Goal: Obtain resource: Obtain resource

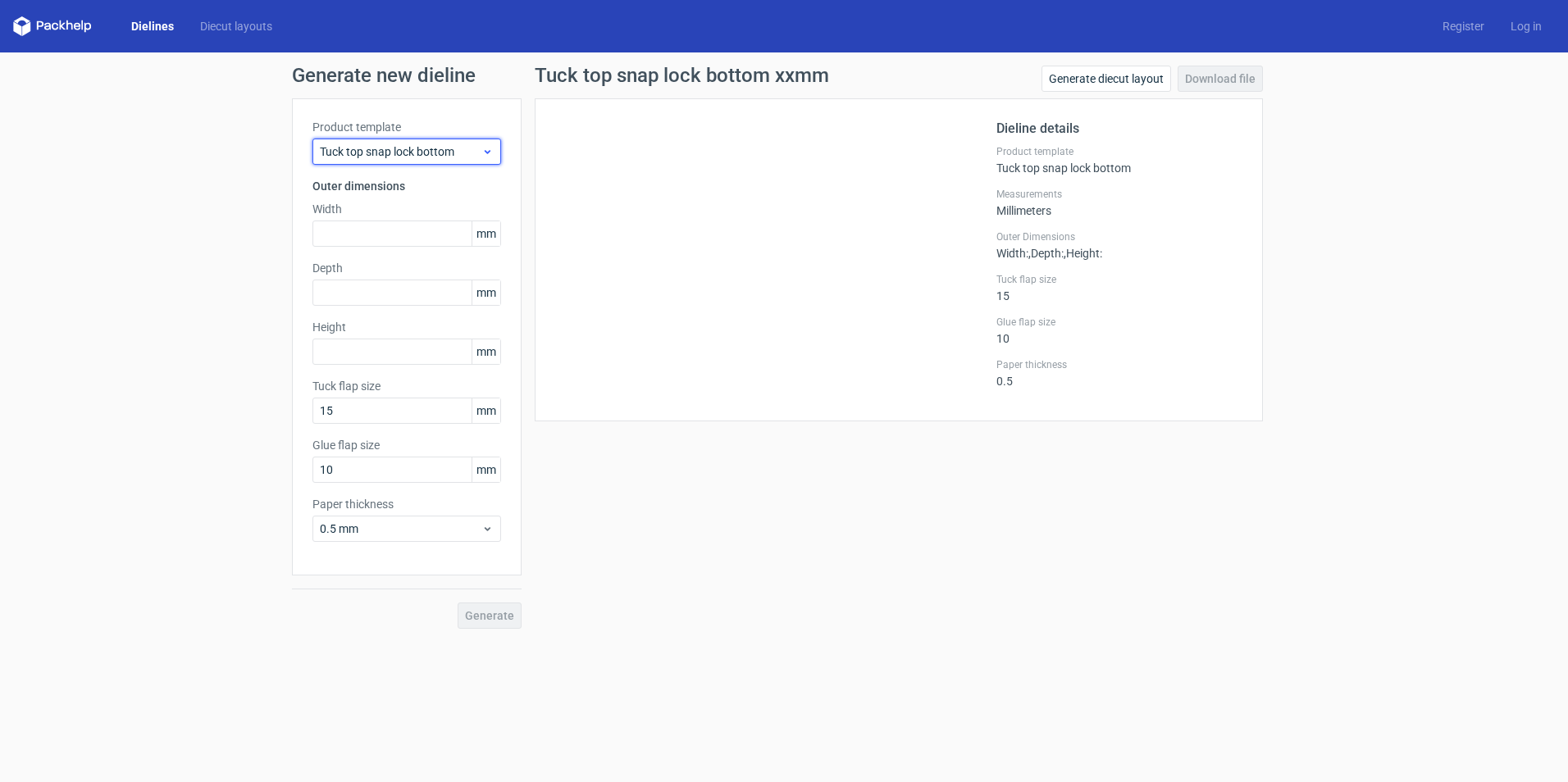
click at [453, 148] on span "Tuck top snap lock bottom" at bounding box center [400, 151] width 162 height 17
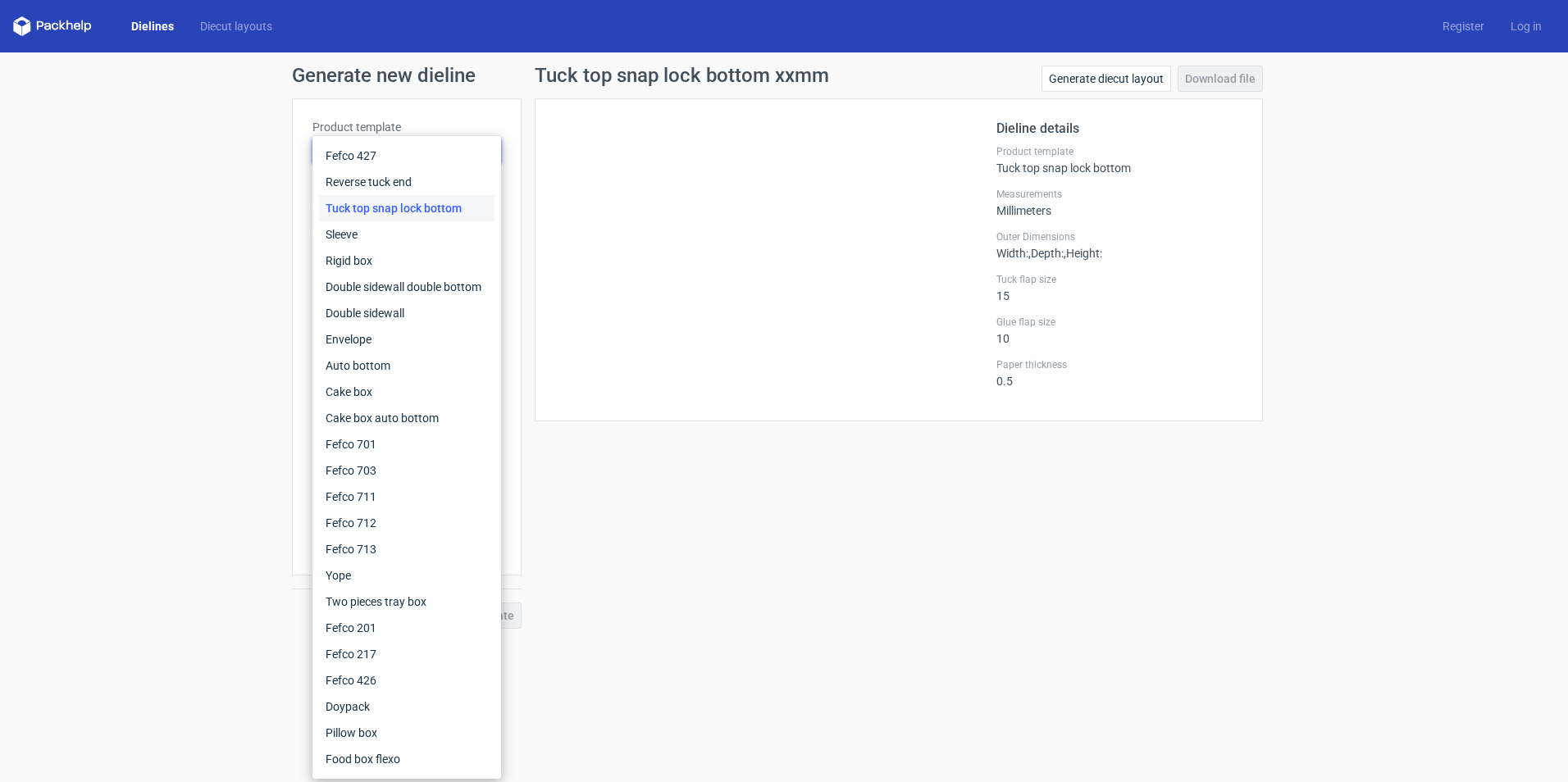
click at [718, 499] on div "Tuck top snap lock bottom xxmm Generate diecut layout Download file Dieline det…" at bounding box center [899, 347] width 754 height 563
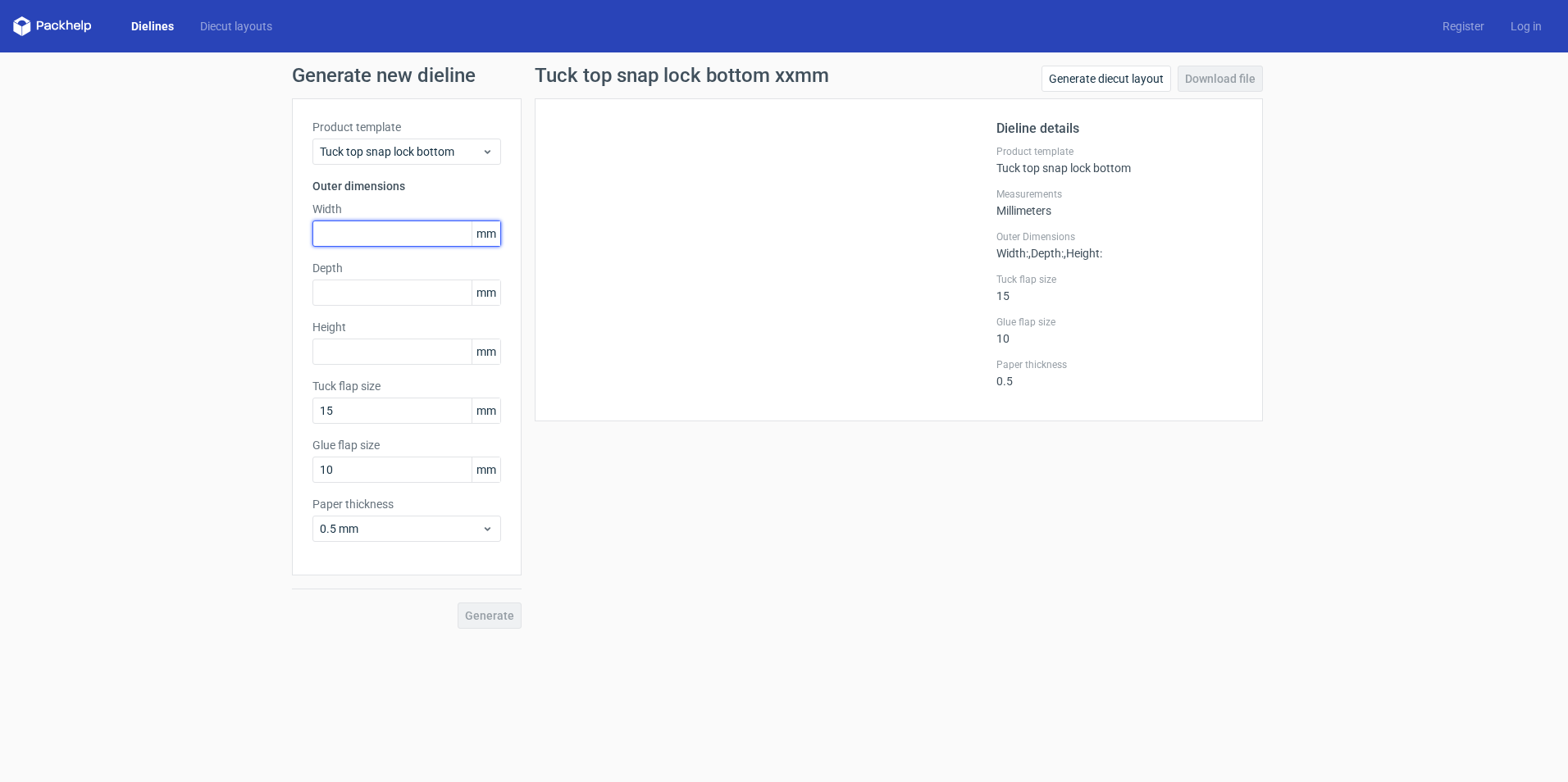
click at [387, 233] on input "text" at bounding box center [406, 234] width 188 height 26
click at [385, 285] on input "text" at bounding box center [406, 293] width 188 height 26
type input "3"
type input "260"
click at [399, 360] on input "text" at bounding box center [406, 352] width 188 height 26
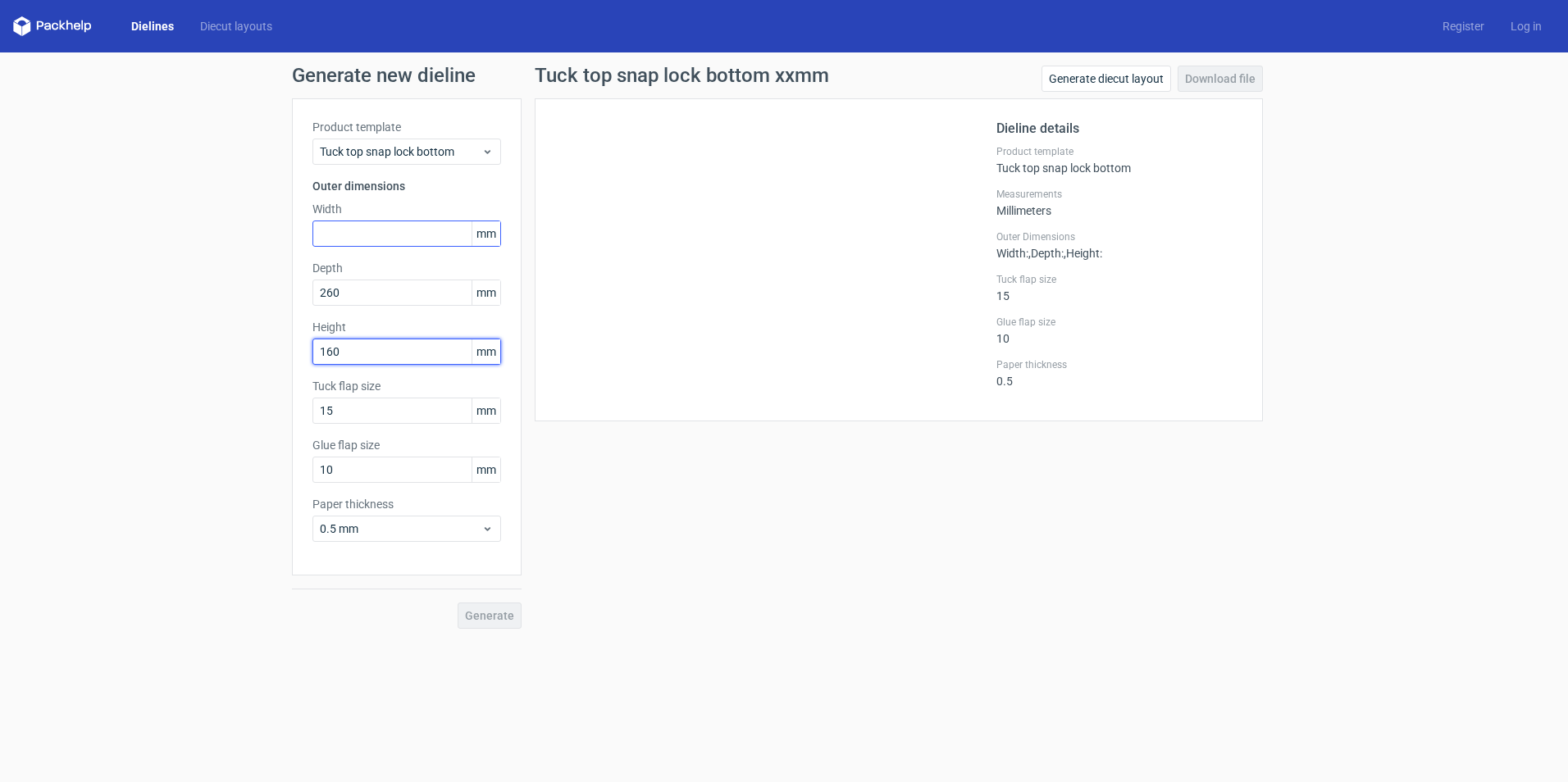
type input "160"
click at [368, 233] on input "text" at bounding box center [406, 234] width 188 height 26
type input "260"
drag, startPoint x: 247, startPoint y: 293, endPoint x: 202, endPoint y: 289, distance: 45.2
click at [202, 289] on div "Generate new dieline Product template Tuck top snap lock bottom Outer dimension…" at bounding box center [784, 347] width 1568 height 589
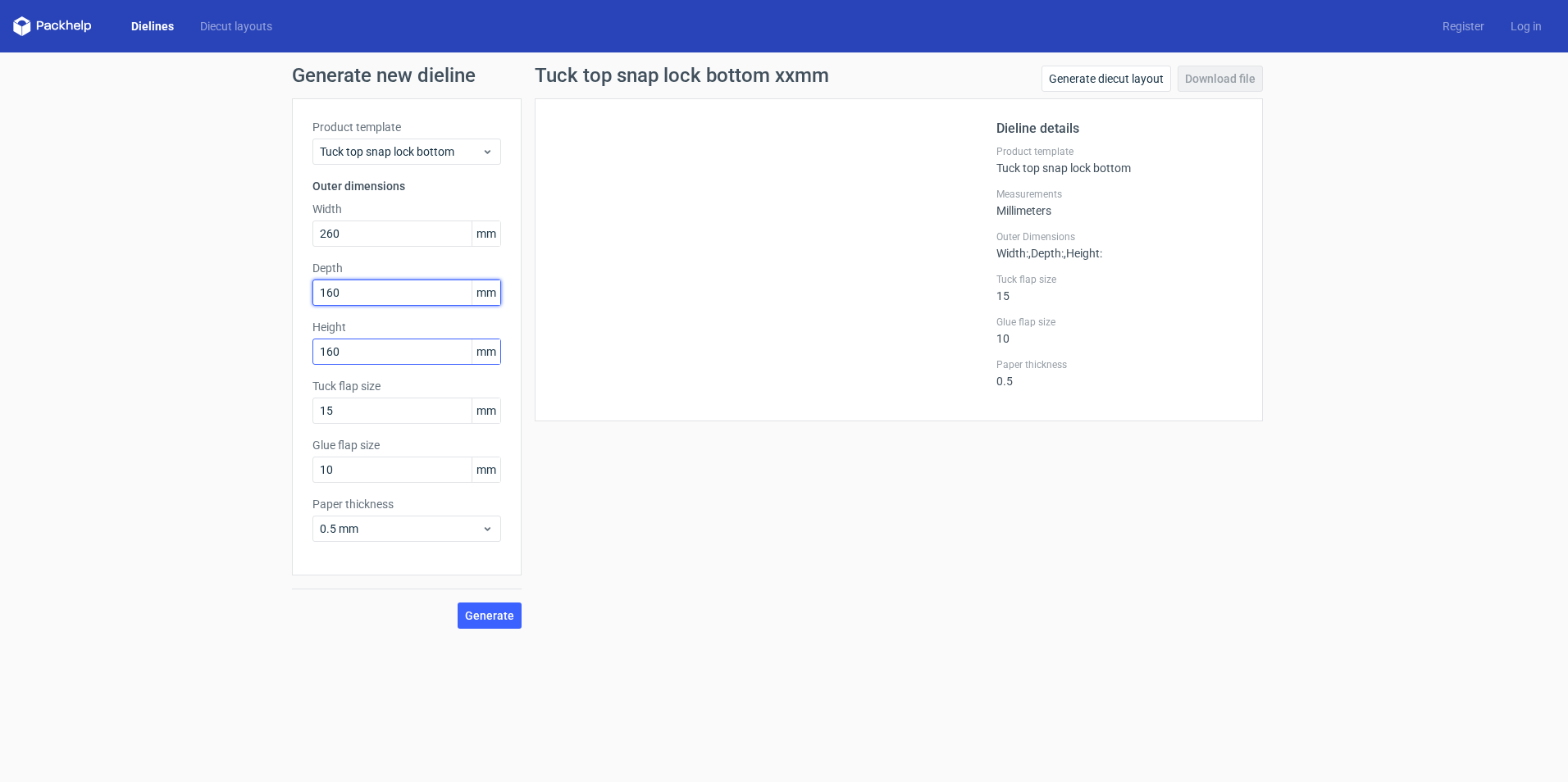
type input "160"
drag, startPoint x: 352, startPoint y: 347, endPoint x: 121, endPoint y: 316, distance: 233.1
click at [121, 316] on div "Generate new dieline Product template Tuck top snap lock bottom Outer dimension…" at bounding box center [784, 347] width 1568 height 589
type input "75"
click at [380, 529] on span "0.5 mm" at bounding box center [400, 529] width 162 height 17
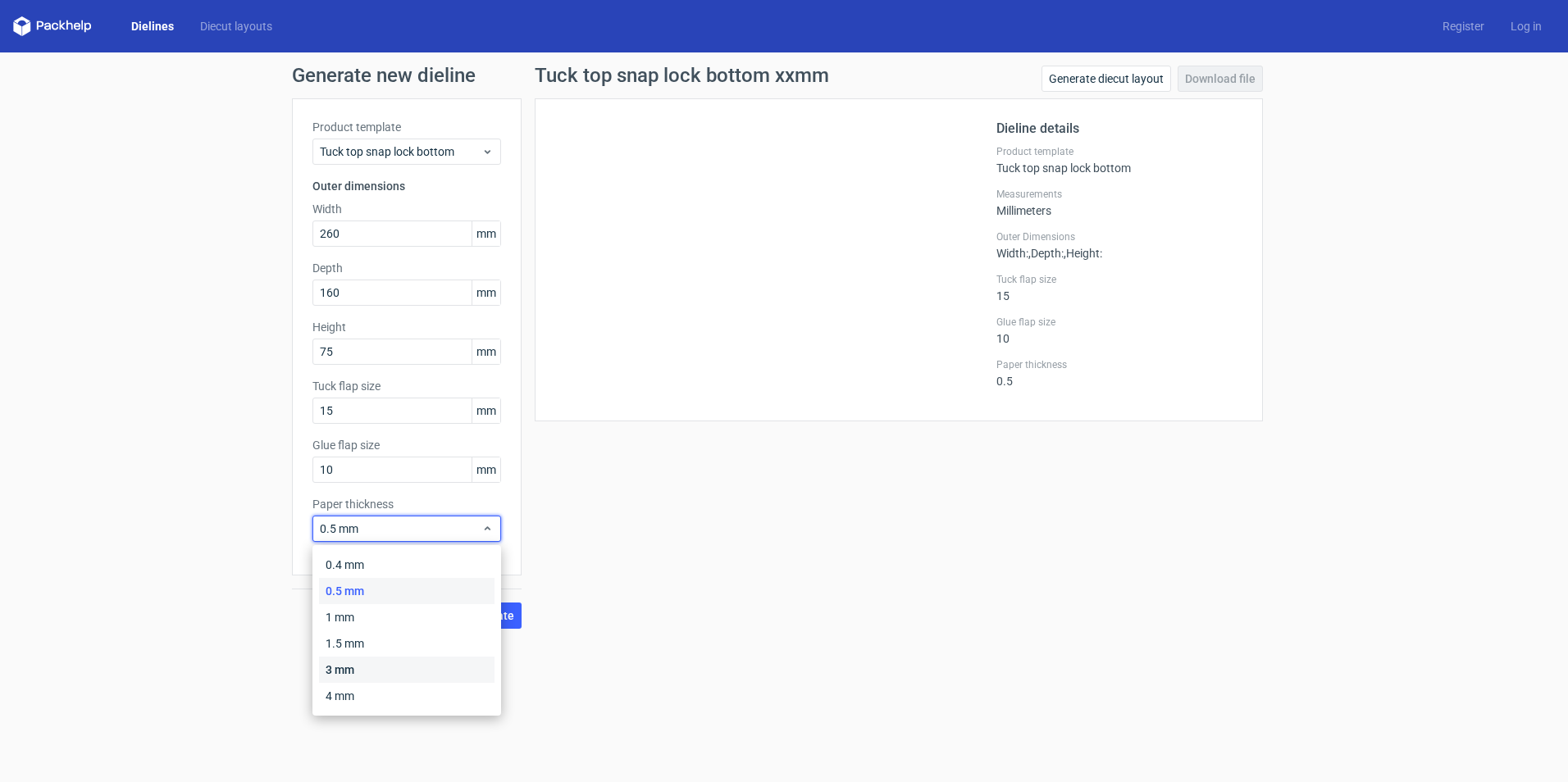
click at [370, 660] on div "3 mm" at bounding box center [406, 669] width 175 height 26
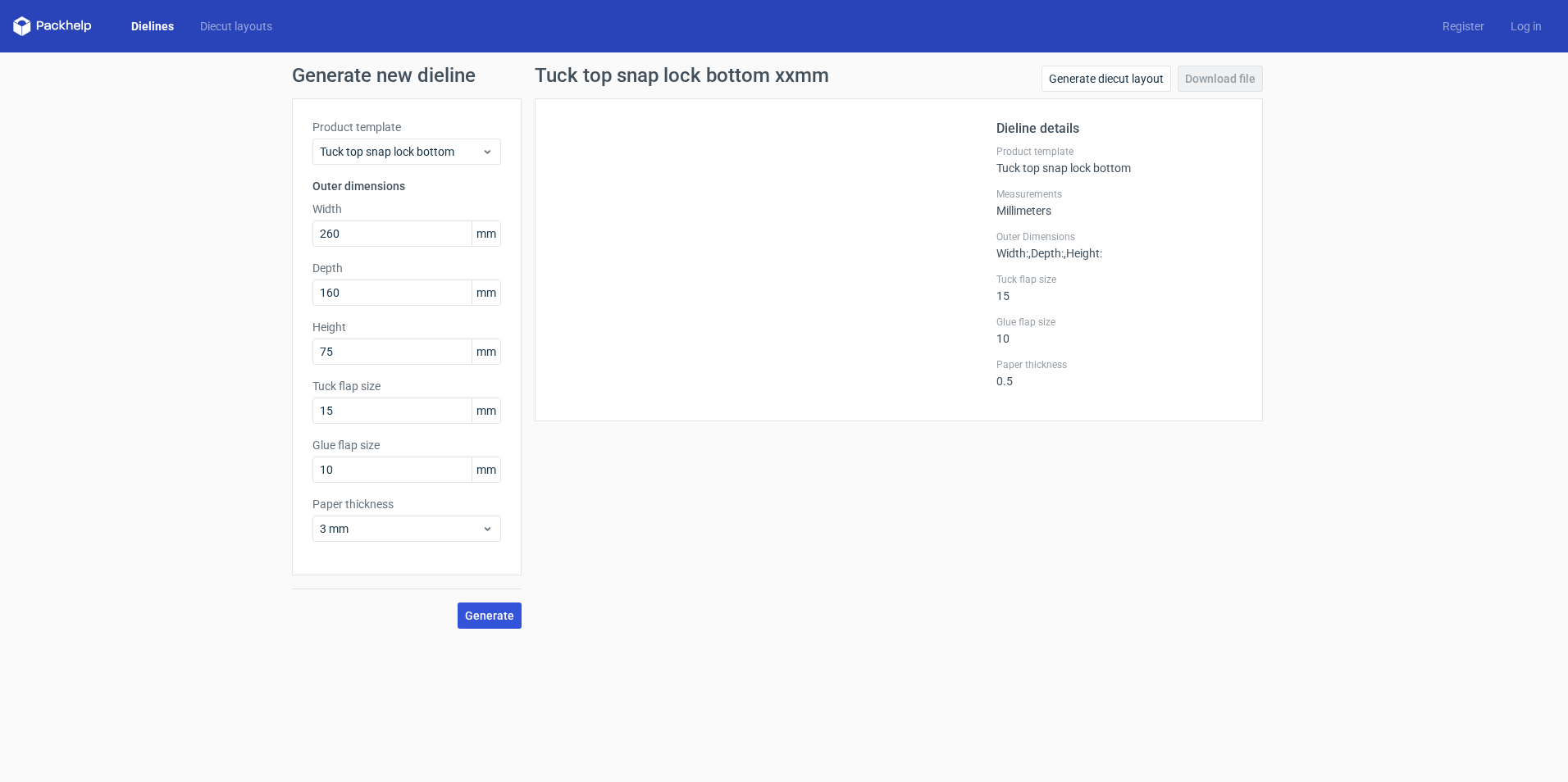
click at [506, 613] on span "Generate" at bounding box center [488, 616] width 49 height 11
click at [1239, 76] on link "Download file" at bounding box center [1220, 78] width 85 height 26
click at [1122, 80] on link "Generate diecut layout" at bounding box center [1106, 78] width 129 height 26
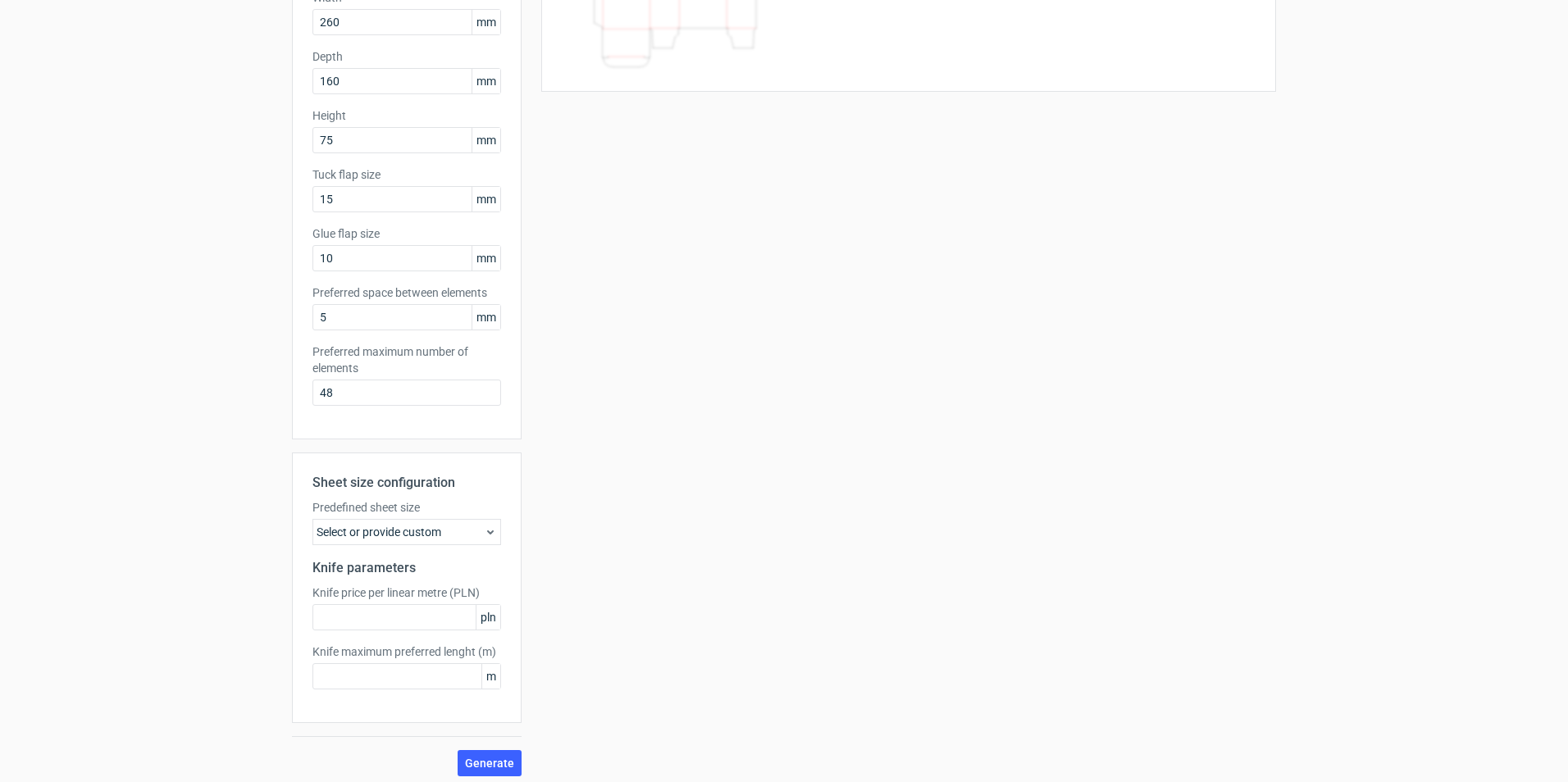
scroll to position [219, 0]
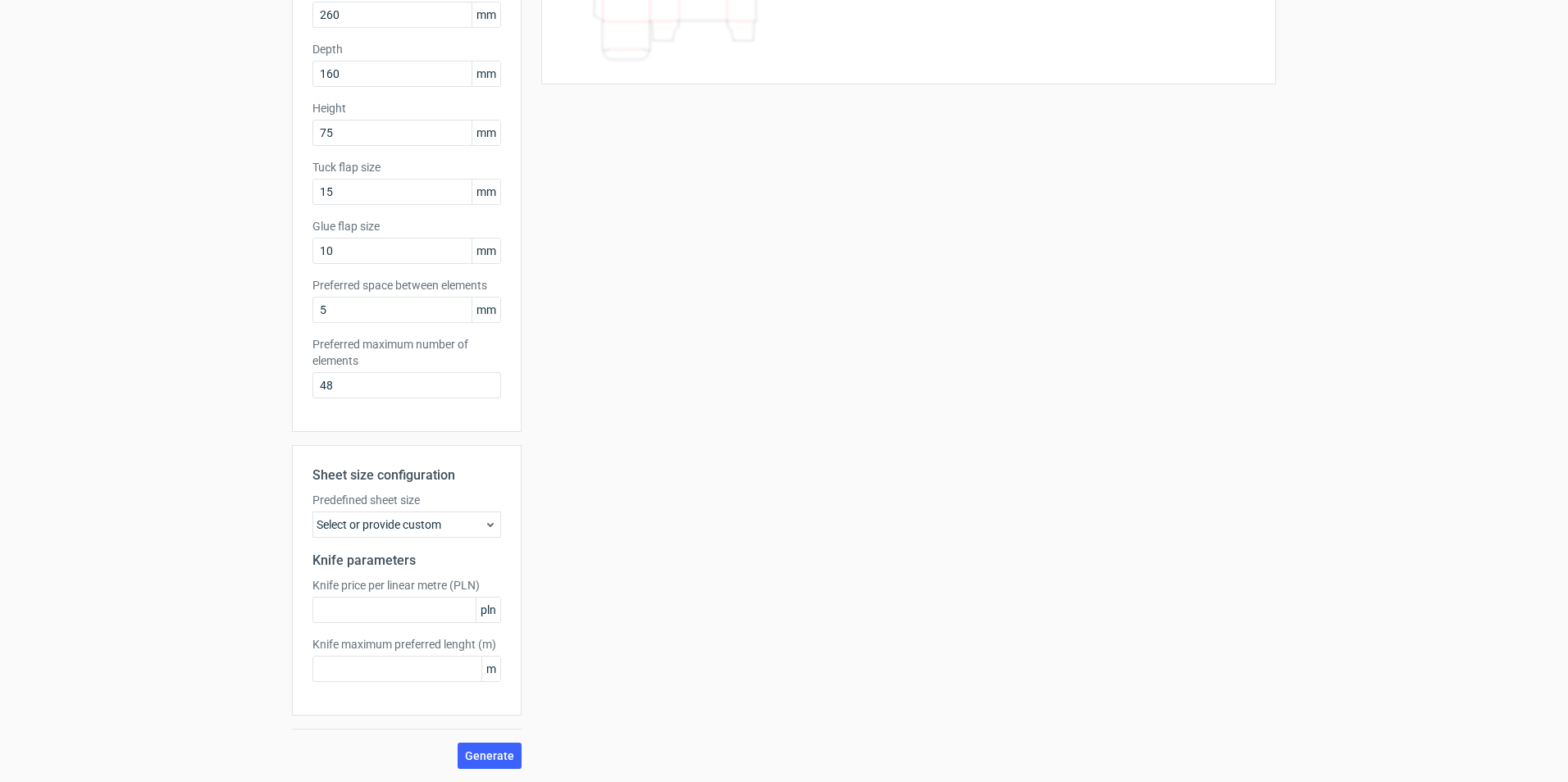
click at [375, 520] on div "Select or provide custom" at bounding box center [406, 524] width 188 height 26
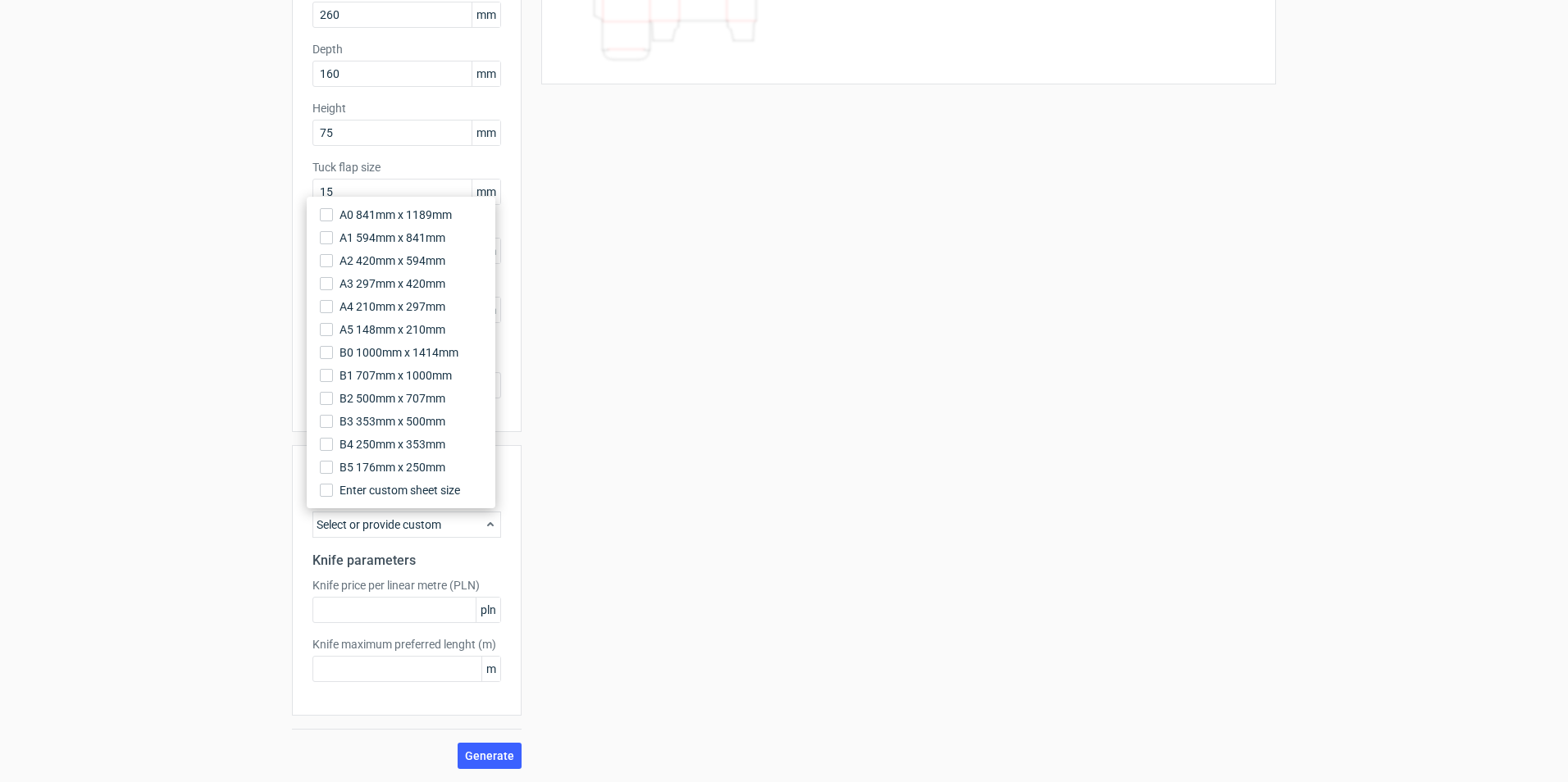
click at [388, 520] on div "Select or provide custom" at bounding box center [406, 524] width 188 height 26
click at [596, 620] on div "Your diecut layouts will be listed here once you generate them Height Depth Wid…" at bounding box center [899, 323] width 754 height 889
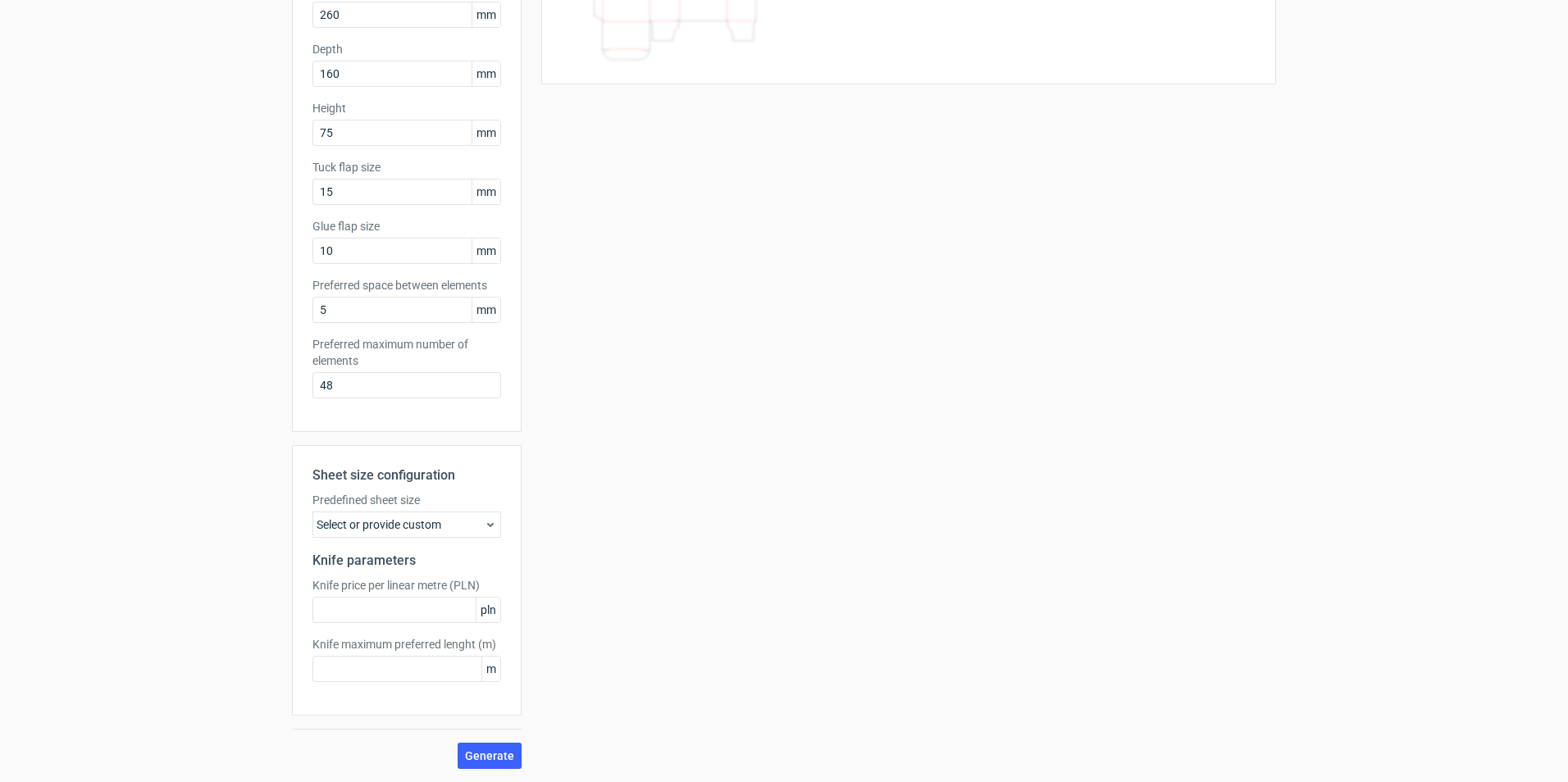
click at [488, 668] on span "m" at bounding box center [490, 668] width 18 height 25
click at [492, 750] on span "Generate" at bounding box center [488, 755] width 49 height 11
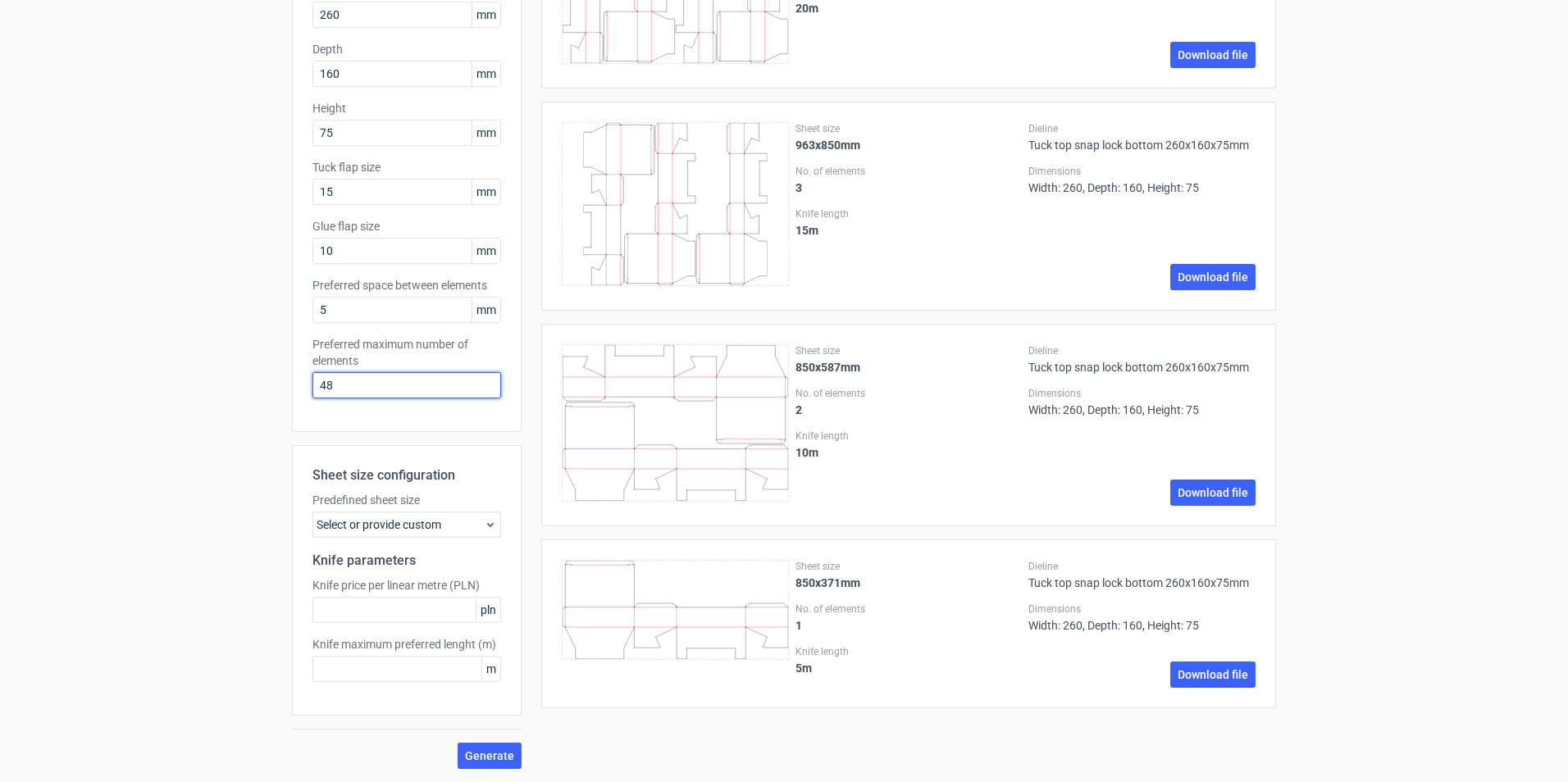
drag, startPoint x: 343, startPoint y: 376, endPoint x: 249, endPoint y: 377, distance: 94.0
click at [249, 377] on div "Generate new layout Product template Tuck top snap lock bottom Outer dimensions…" at bounding box center [784, 307] width 1568 height 948
type input "1"
click at [457, 742] on button "Generate" at bounding box center [488, 755] width 64 height 26
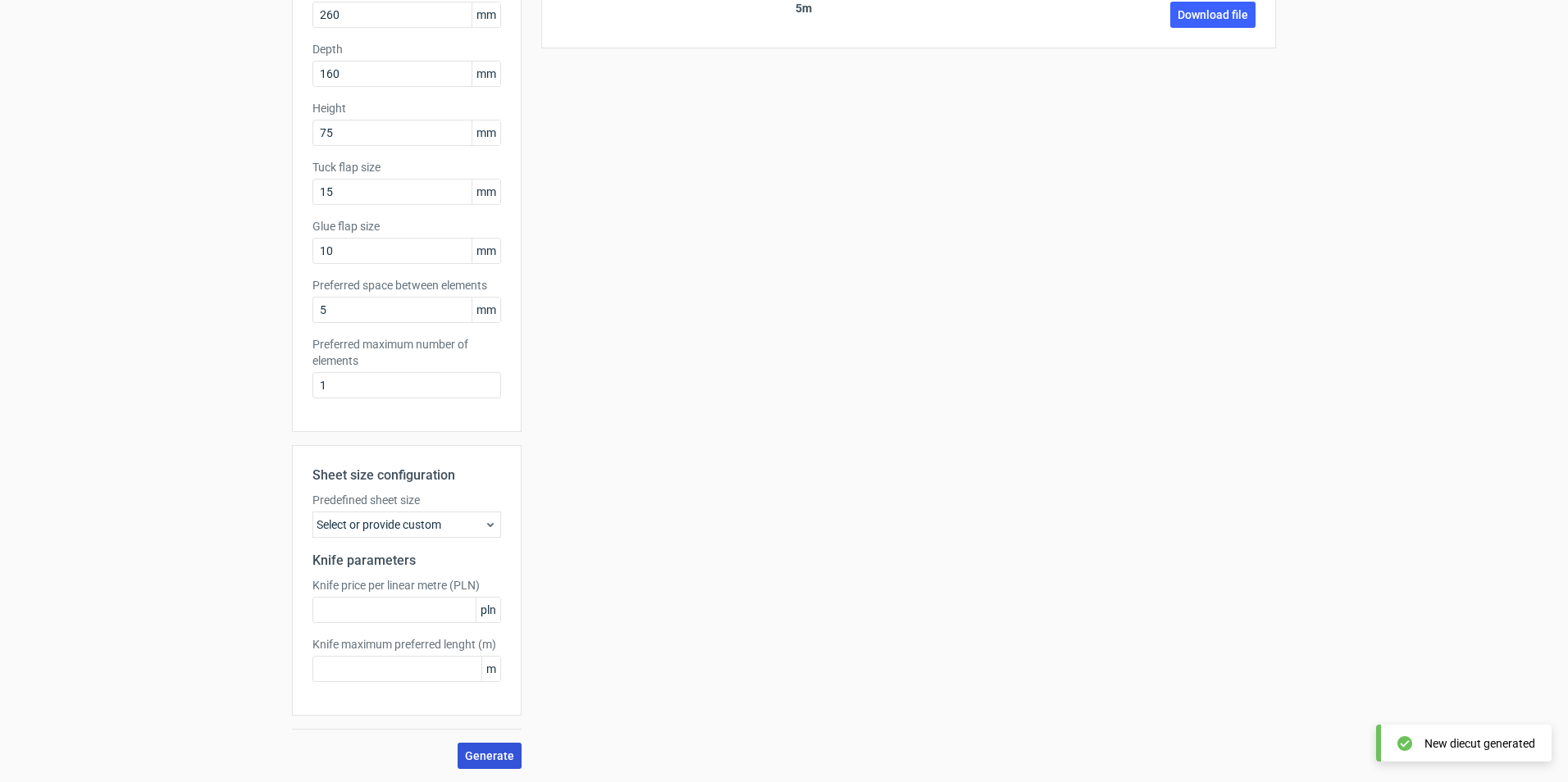
click at [483, 761] on span "Generate" at bounding box center [488, 755] width 49 height 11
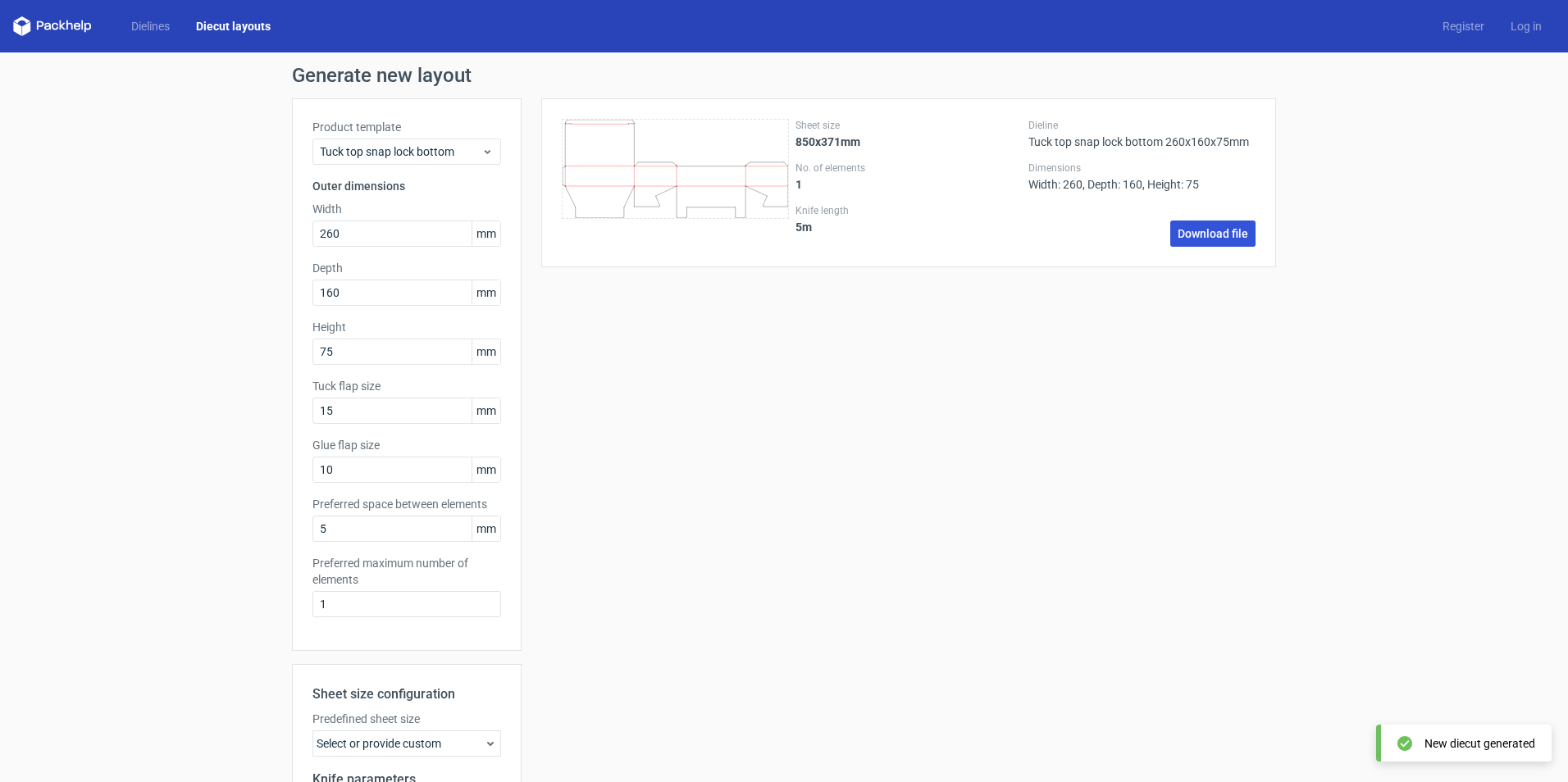
click at [1223, 240] on link "Download file" at bounding box center [1212, 234] width 85 height 26
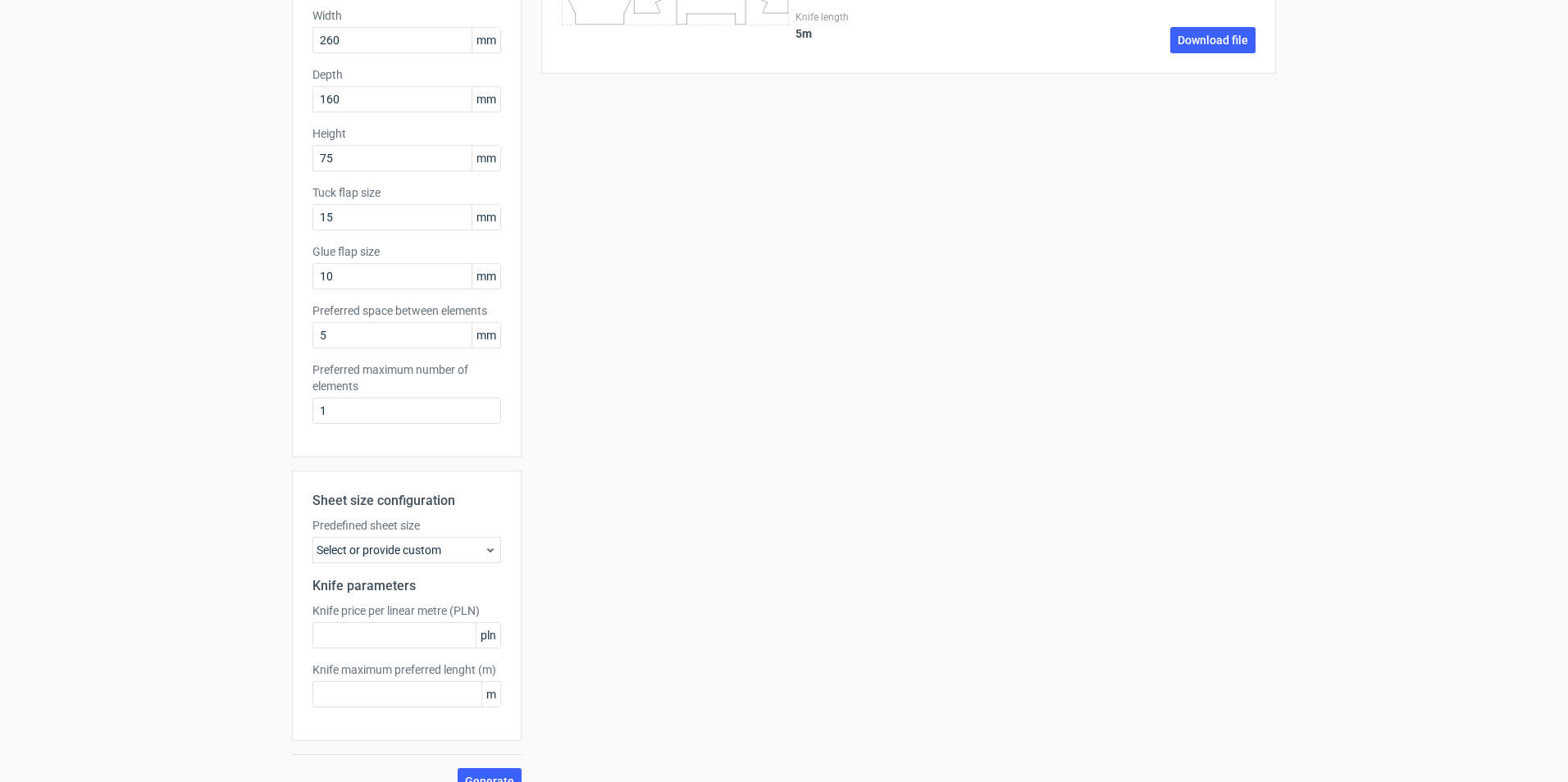
scroll to position [219, 0]
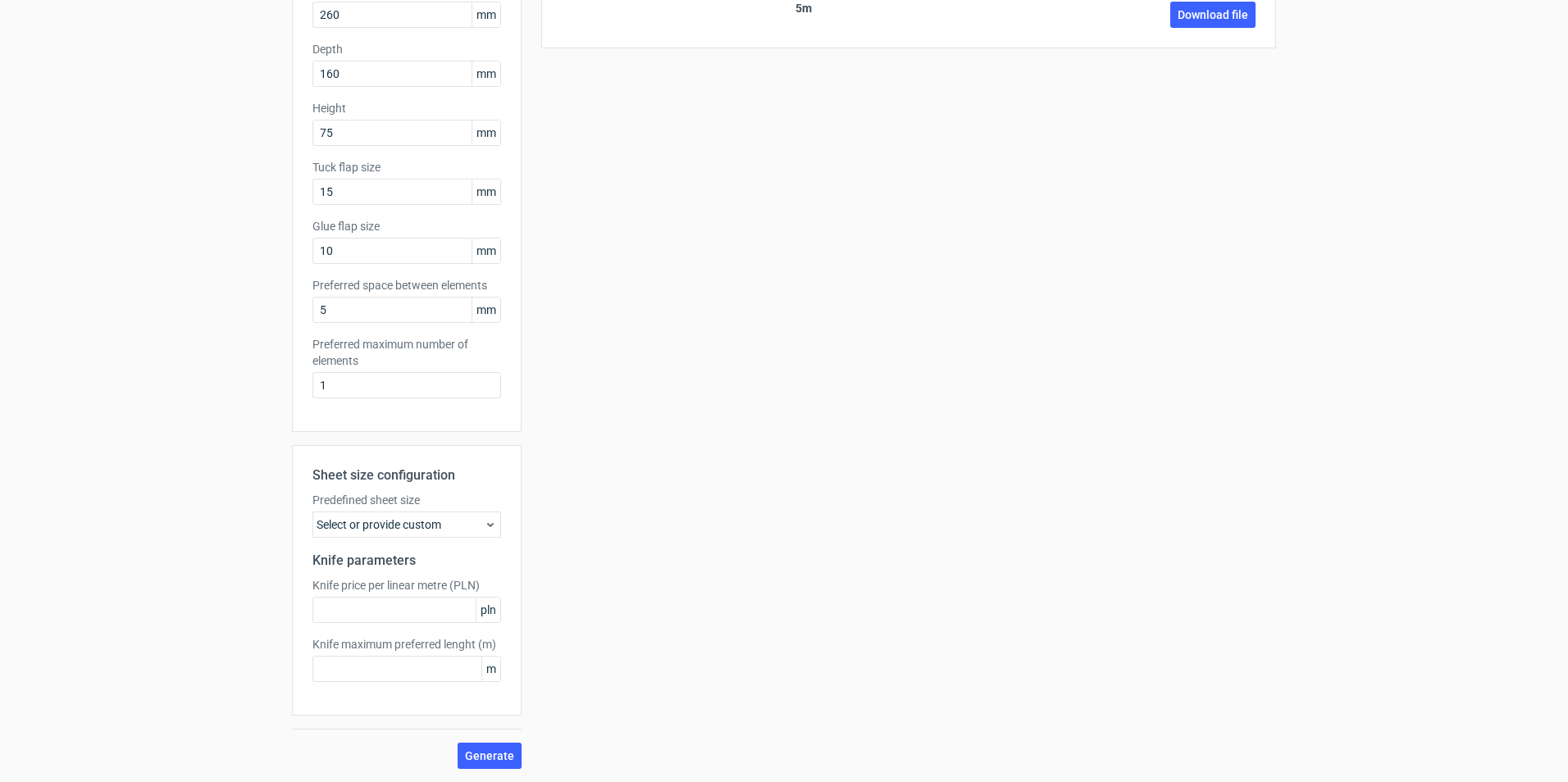
click at [437, 522] on div "Select or provide custom" at bounding box center [406, 524] width 188 height 26
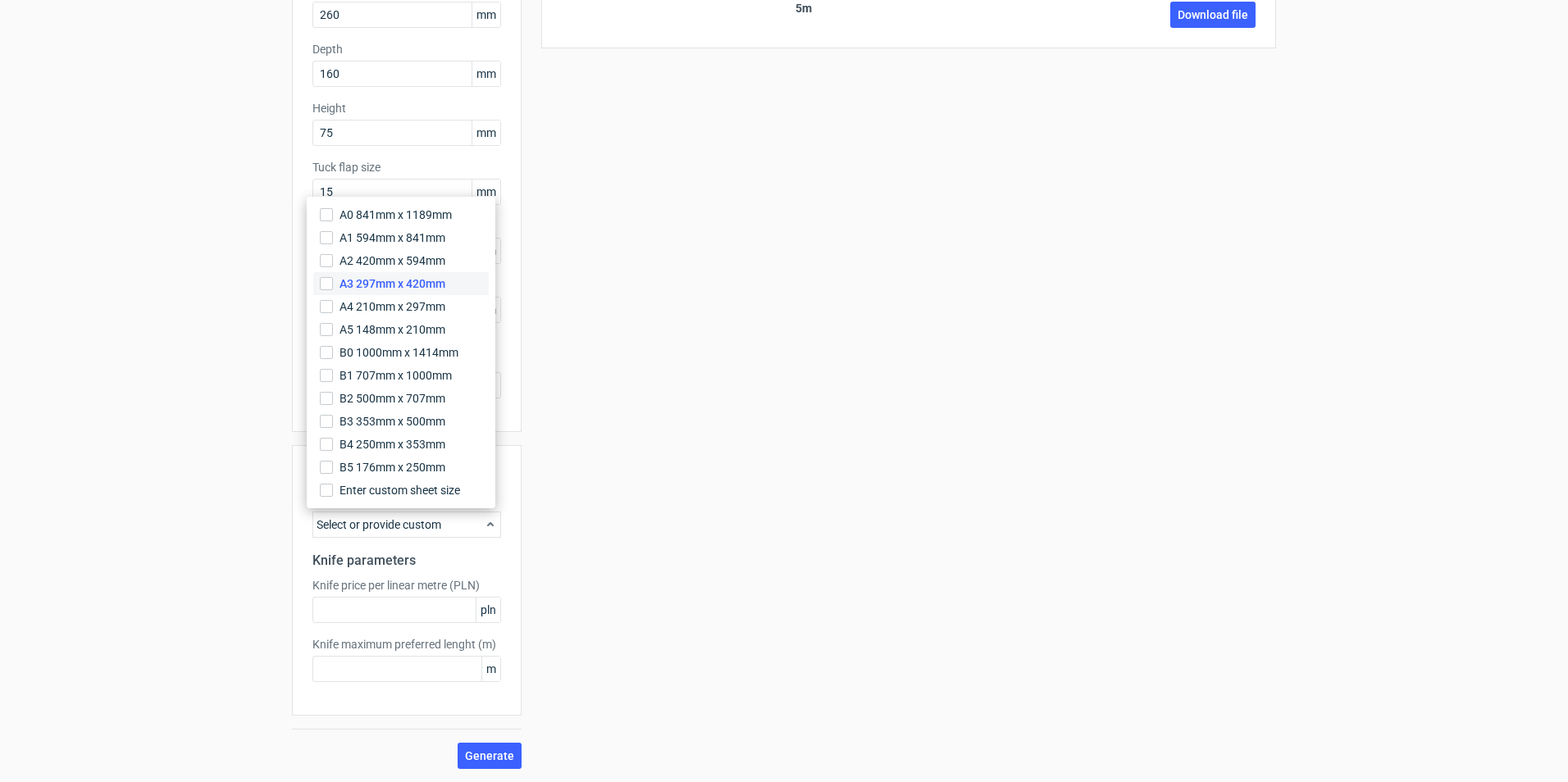
click at [413, 287] on span "A3 297mm x 420mm" at bounding box center [392, 283] width 106 height 17
click at [332, 287] on input "A3 297mm x 420mm" at bounding box center [326, 283] width 13 height 13
click at [374, 280] on span "A3 297mm x 420mm" at bounding box center [392, 283] width 106 height 17
click at [332, 280] on input "A3 297mm x 420mm" at bounding box center [326, 283] width 13 height 13
click at [374, 280] on span "A3 297mm x 420mm" at bounding box center [392, 283] width 106 height 17
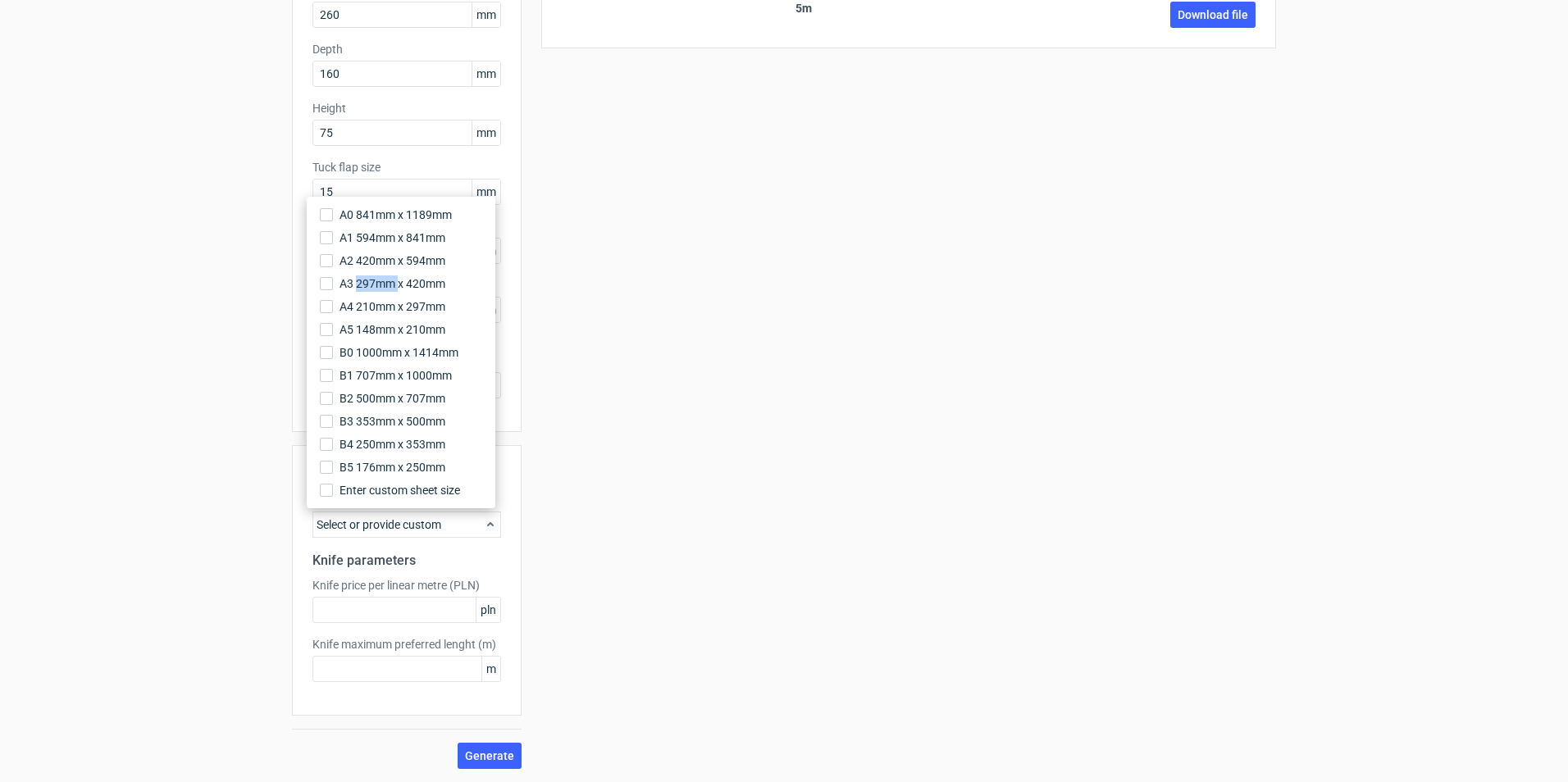
click at [332, 280] on input "A3 297mm x 420mm" at bounding box center [326, 283] width 13 height 13
click at [488, 757] on span "Generate" at bounding box center [488, 755] width 49 height 11
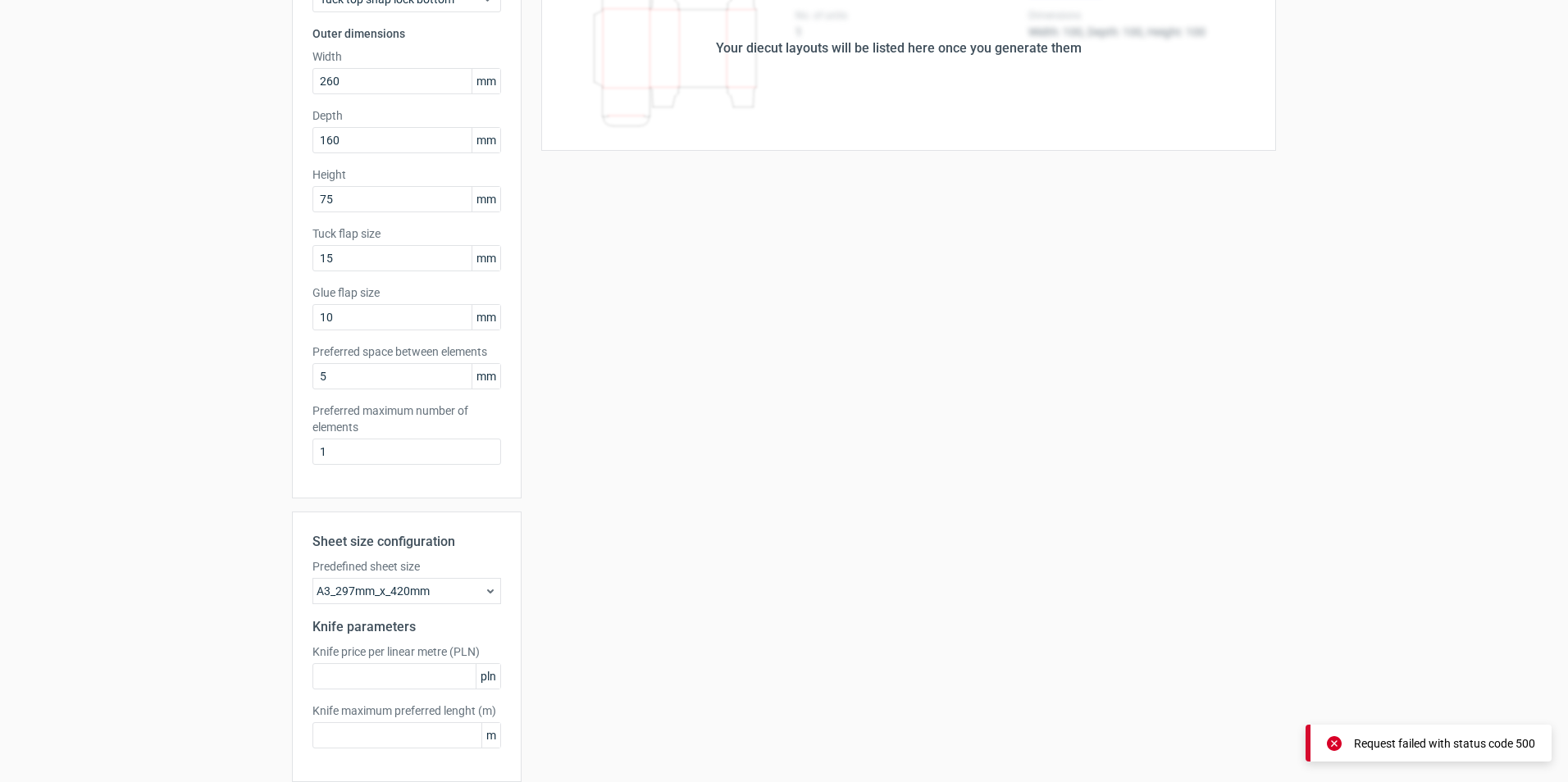
scroll to position [164, 0]
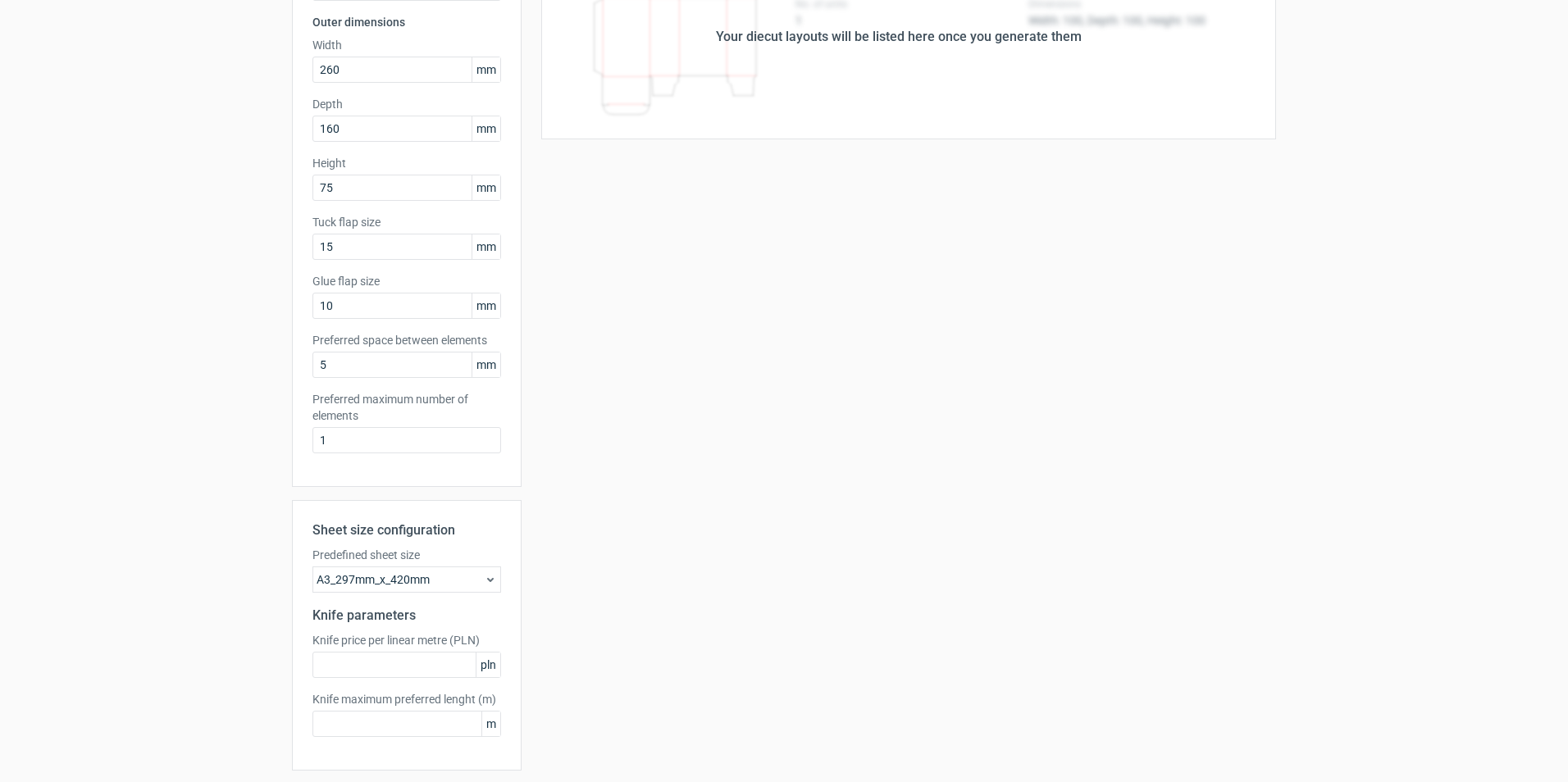
click at [487, 724] on span "m" at bounding box center [490, 724] width 18 height 25
click at [483, 719] on span "m" at bounding box center [490, 724] width 18 height 25
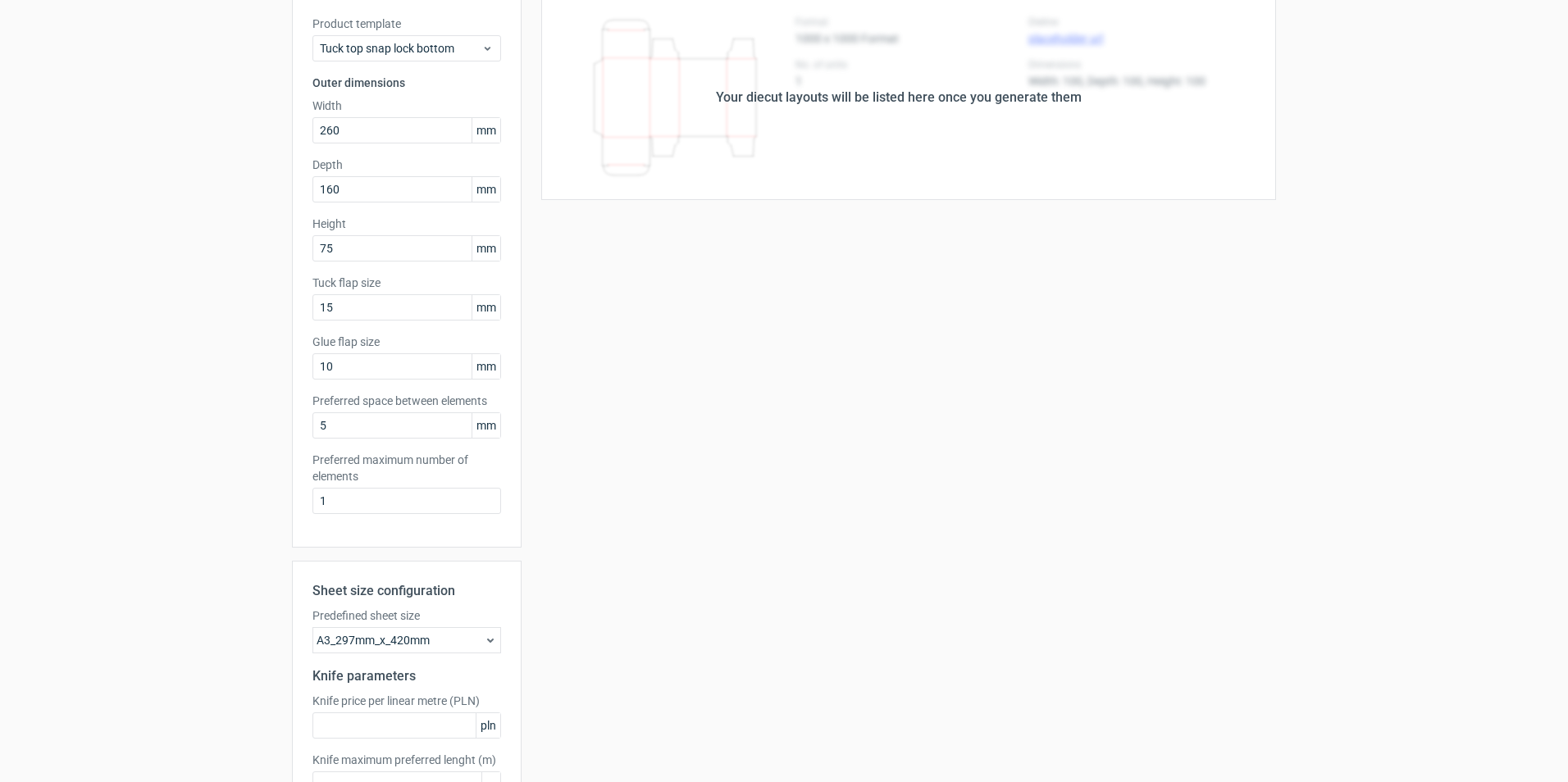
scroll to position [219, 0]
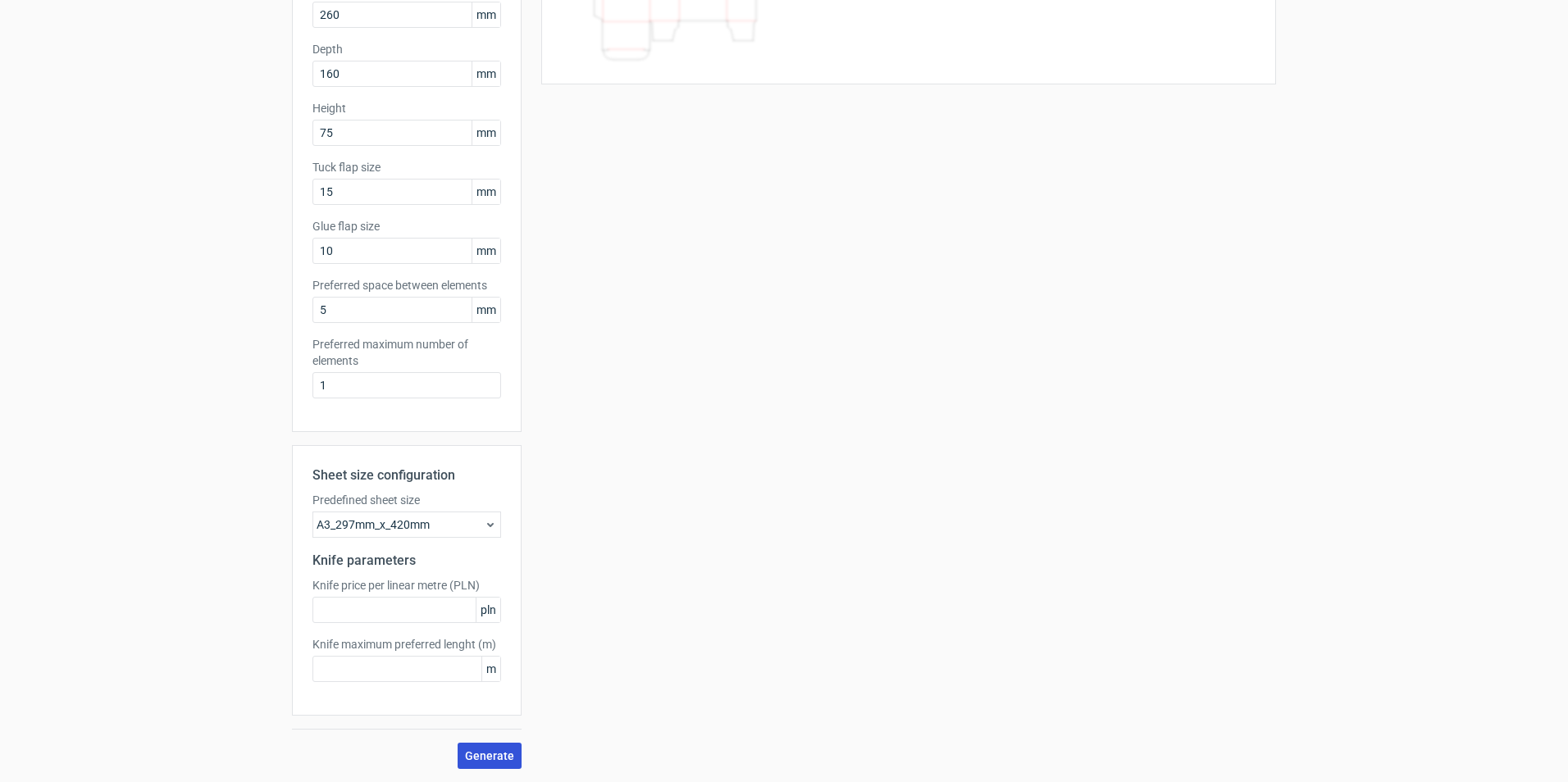
click at [484, 750] on span "Generate" at bounding box center [488, 755] width 49 height 11
click at [484, 523] on icon at bounding box center [490, 524] width 13 height 13
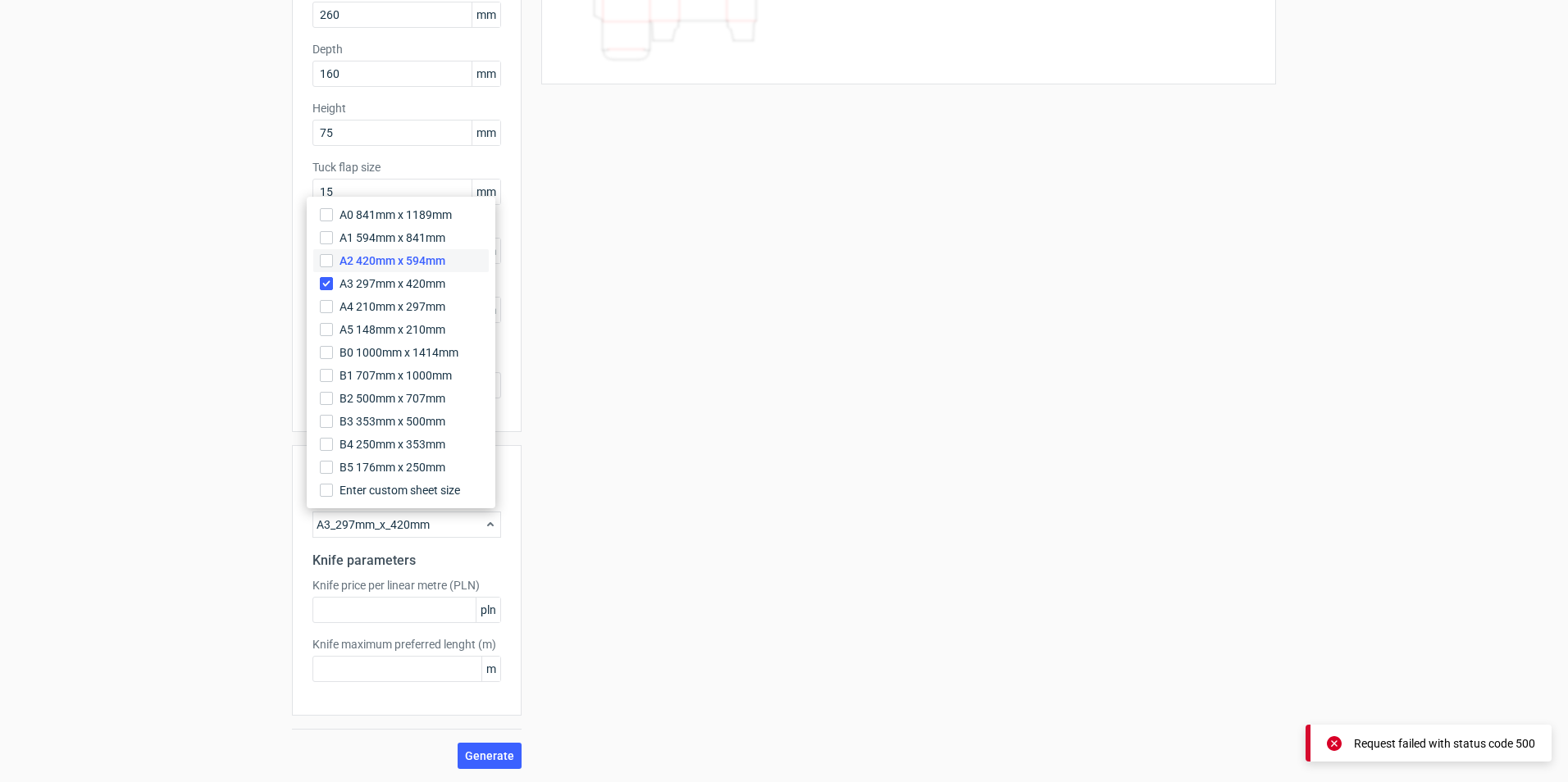
click at [399, 257] on span "A2 420mm x 594mm" at bounding box center [392, 260] width 106 height 17
click at [332, 257] on input "A2 420mm x 594mm" at bounding box center [326, 260] width 13 height 13
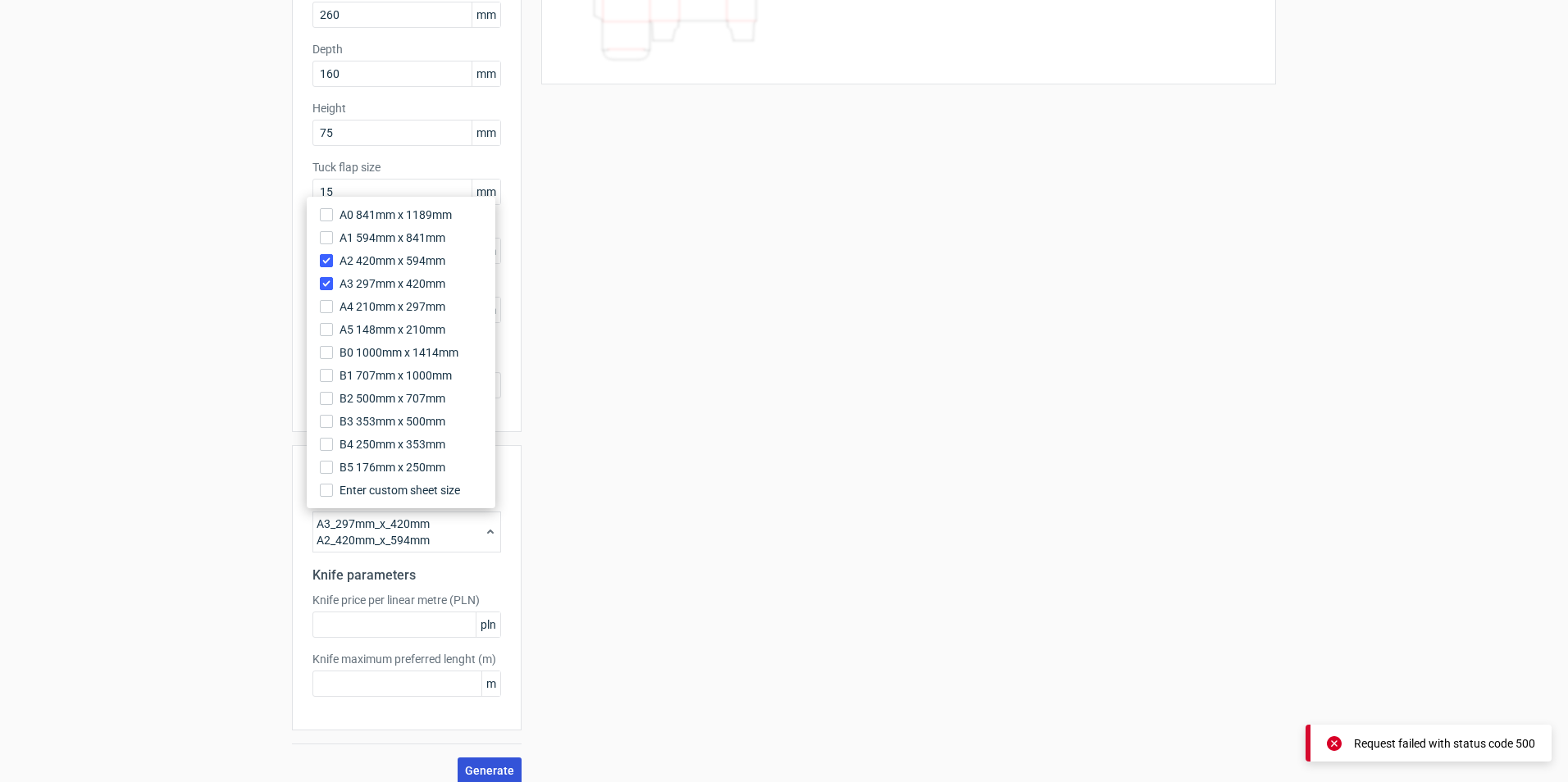
click at [500, 770] on span "Generate" at bounding box center [488, 770] width 49 height 11
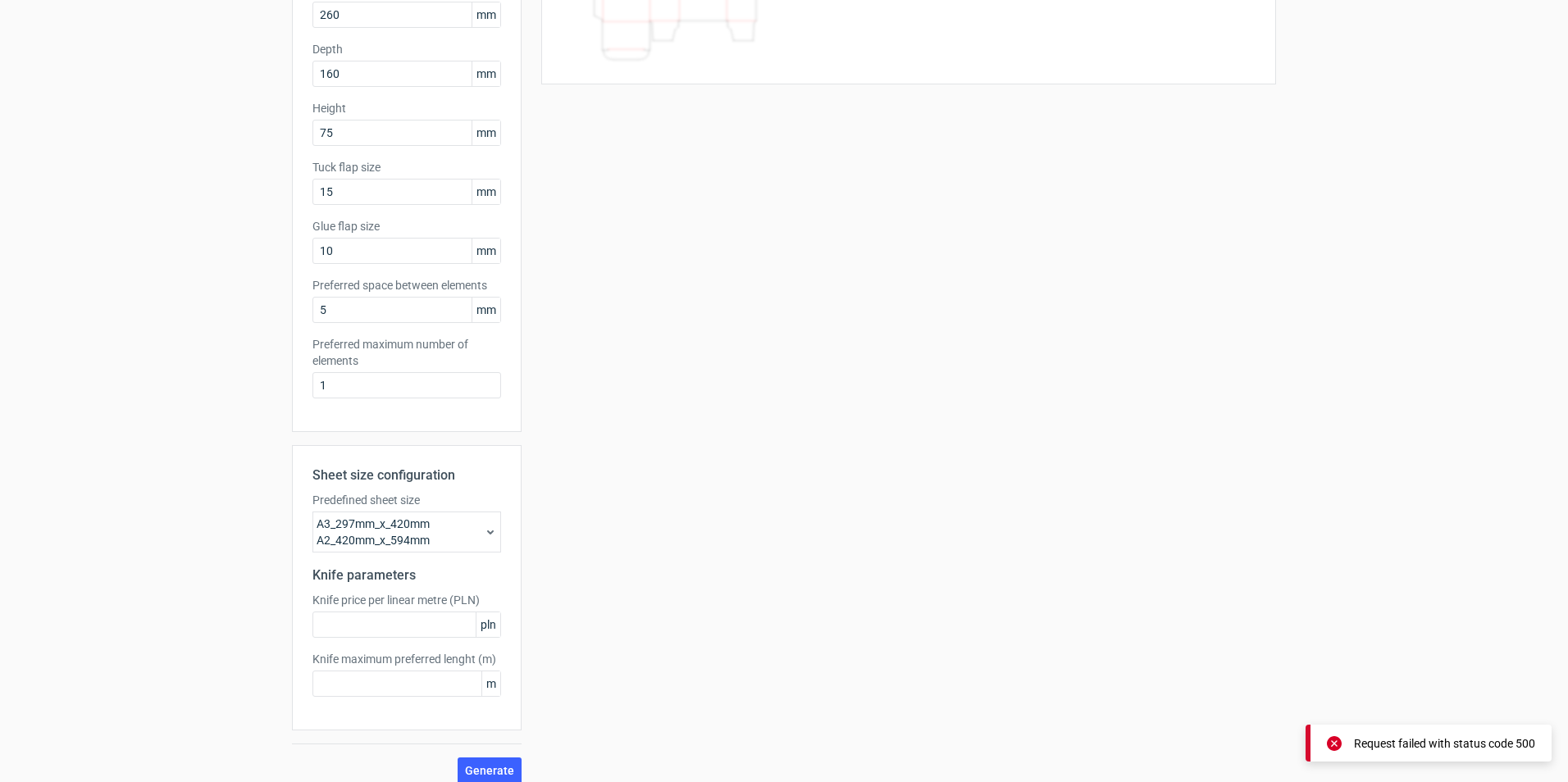
click at [484, 530] on icon at bounding box center [490, 532] width 13 height 13
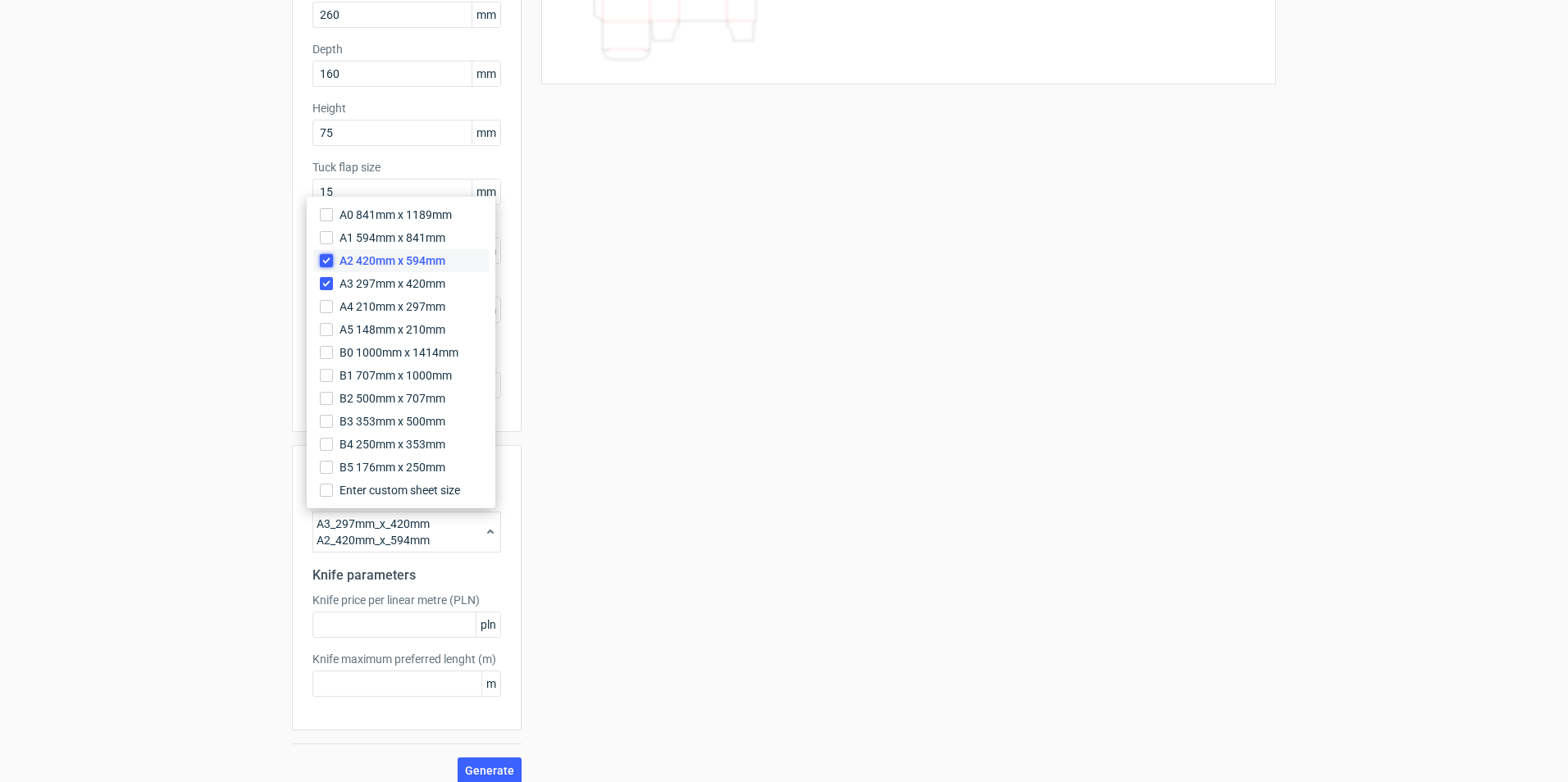
click at [325, 259] on input "A2 420mm x 594mm" at bounding box center [326, 260] width 13 height 13
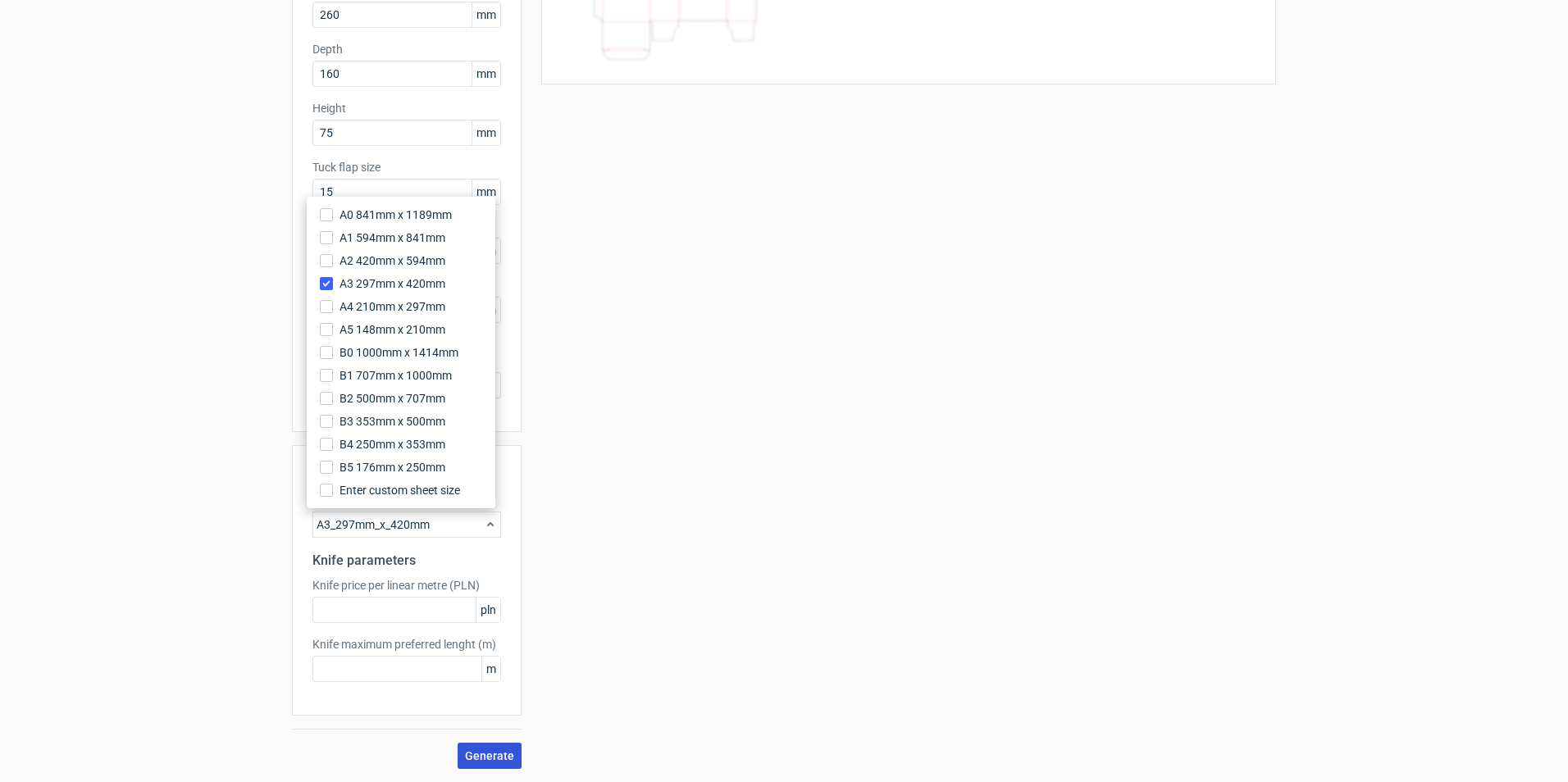
click at [500, 750] on span "Generate" at bounding box center [488, 755] width 49 height 11
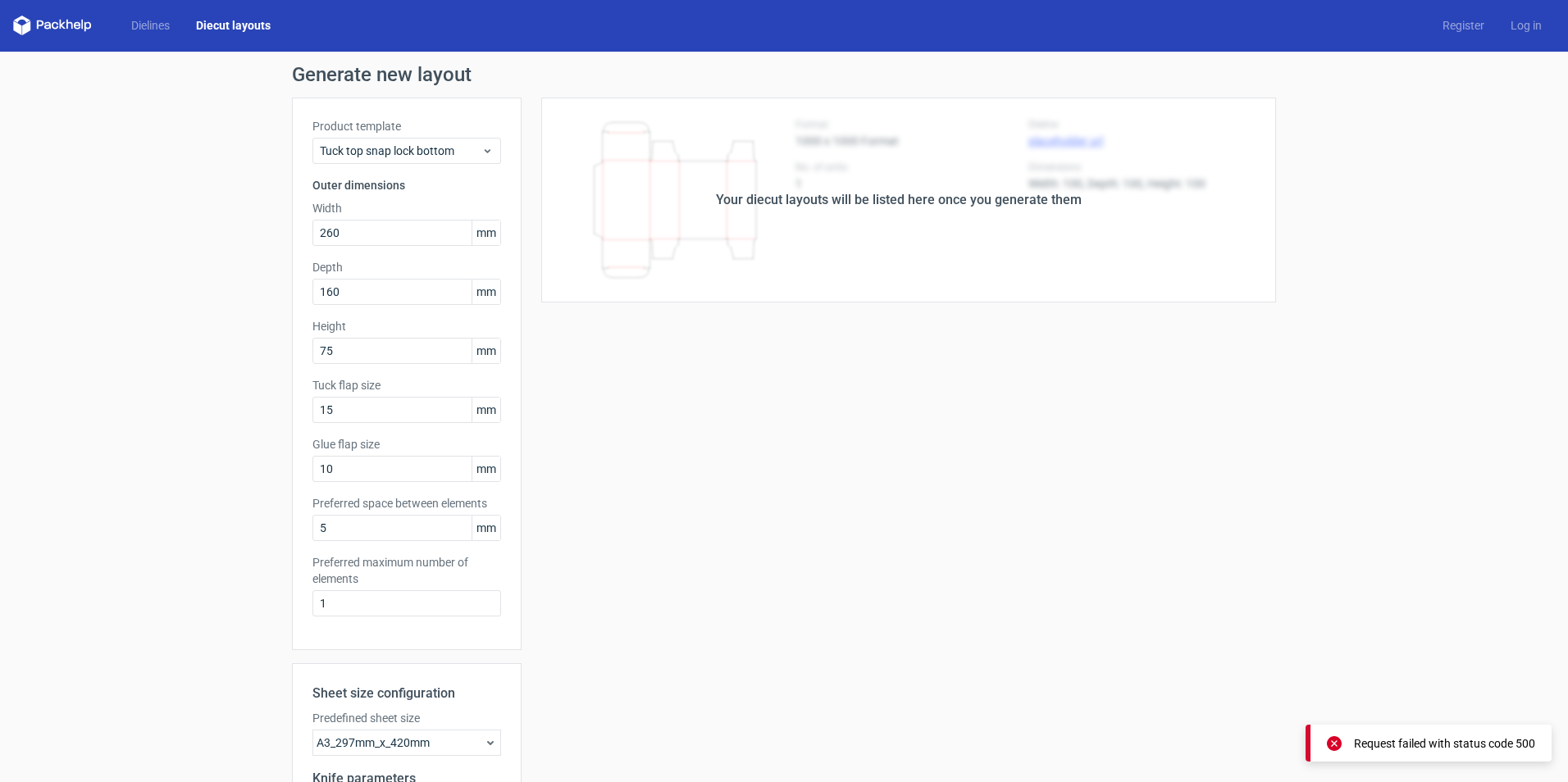
scroll to position [0, 0]
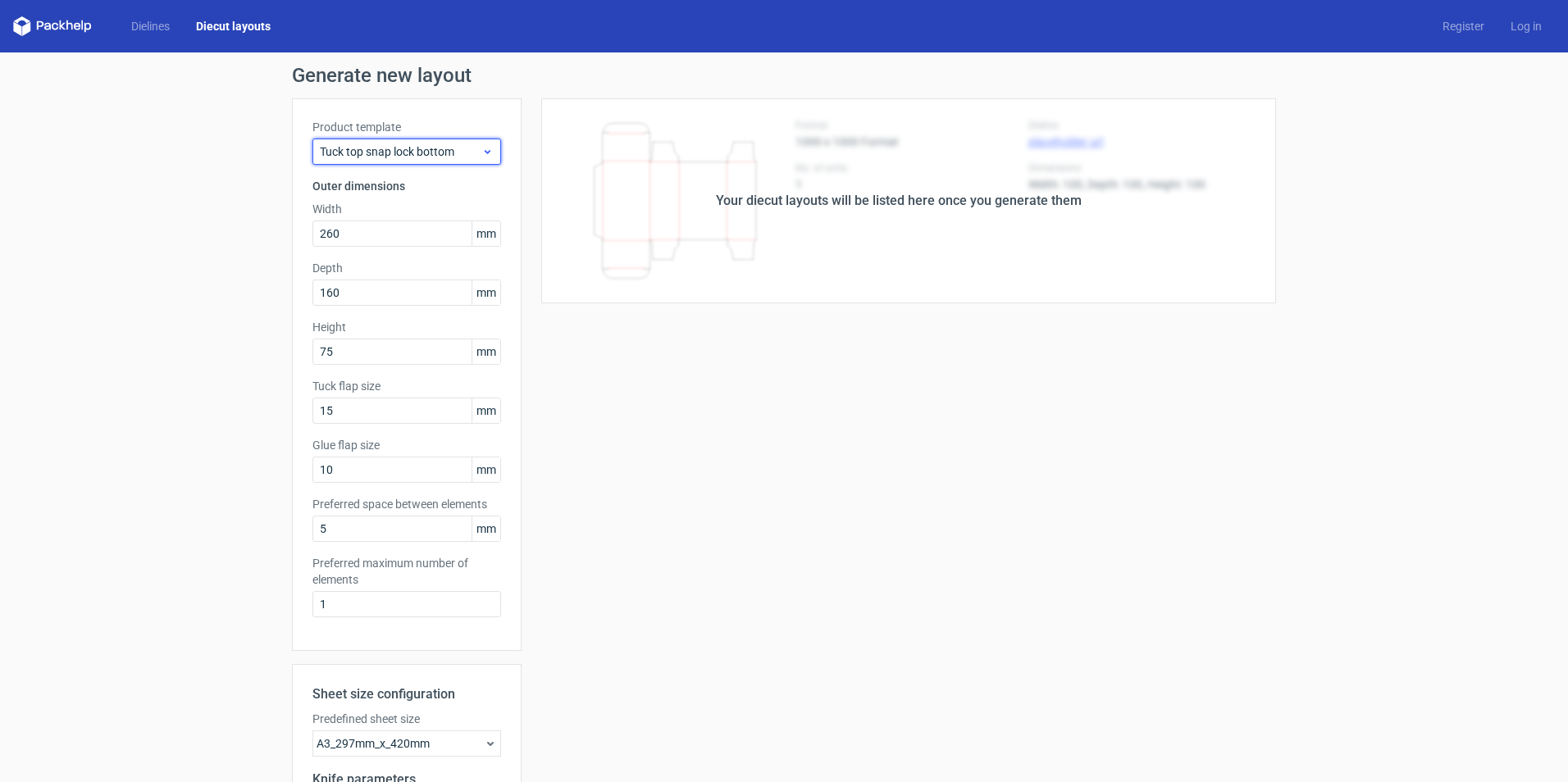
click at [481, 152] on icon at bounding box center [487, 151] width 12 height 13
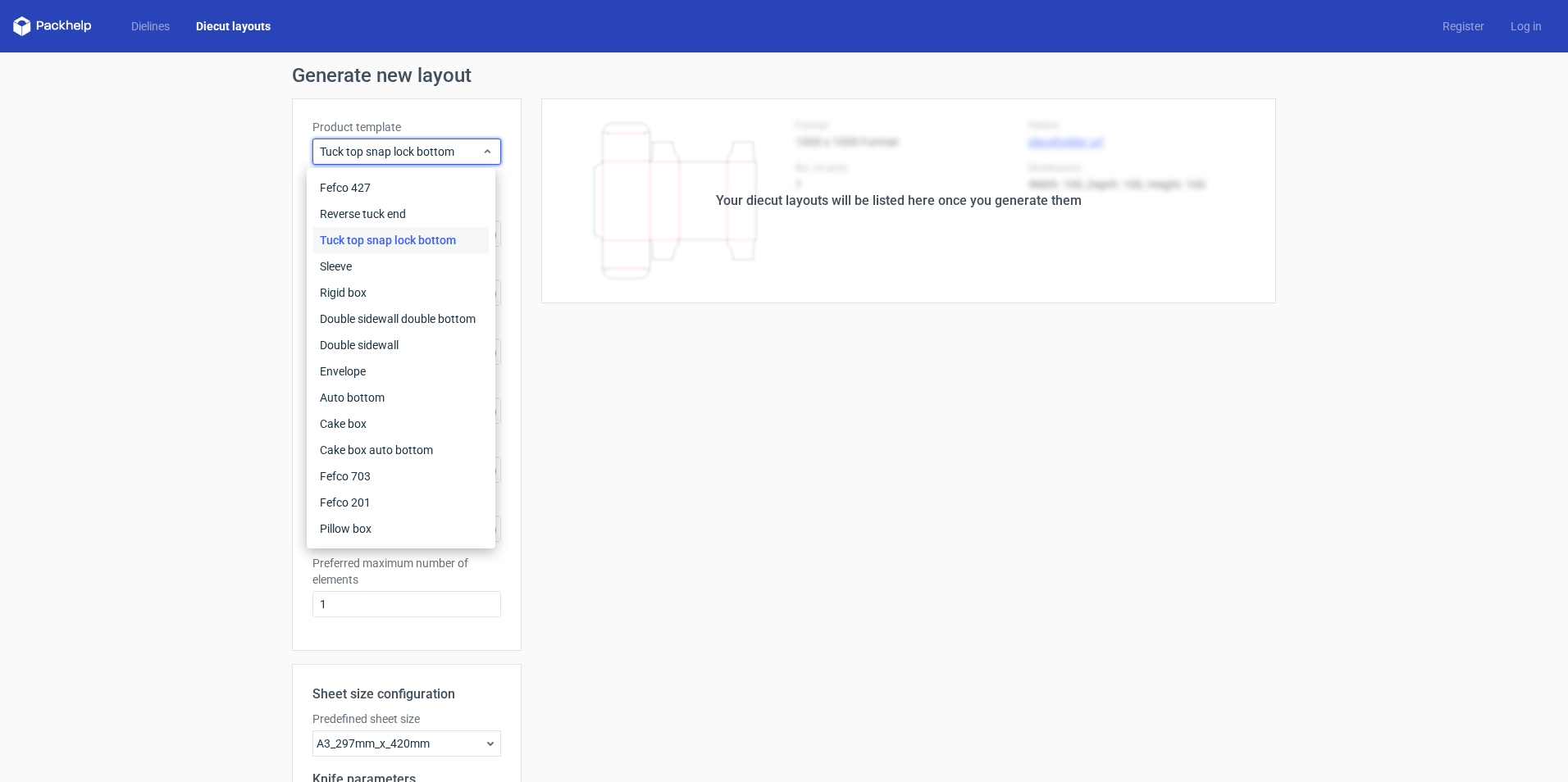
click at [626, 500] on div "Your diecut layouts will be listed here once you generate them Height Depth Wid…" at bounding box center [899, 543] width 754 height 889
